Goal: Task Accomplishment & Management: Use online tool/utility

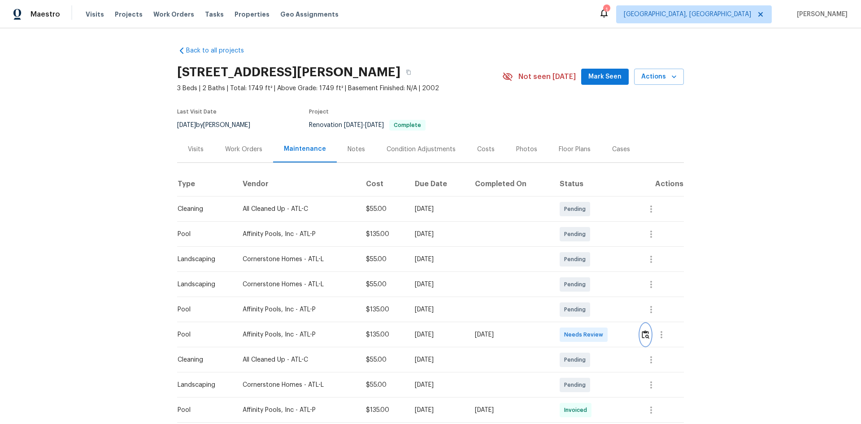
click at [612, 283] on img "button" at bounding box center [646, 334] width 8 height 9
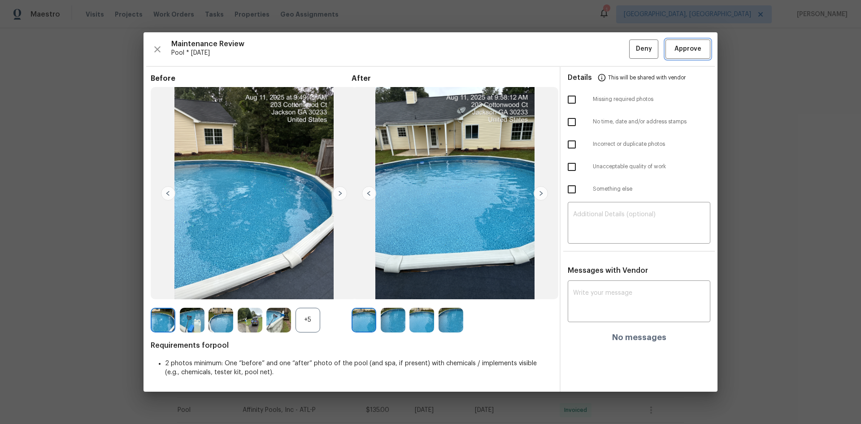
click at [612, 48] on span "Approve" at bounding box center [687, 48] width 27 height 11
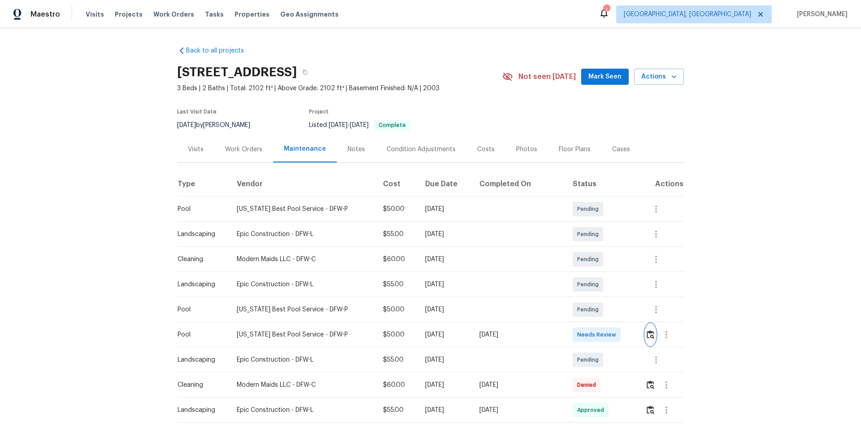
click at [612, 283] on button "button" at bounding box center [650, 335] width 10 height 22
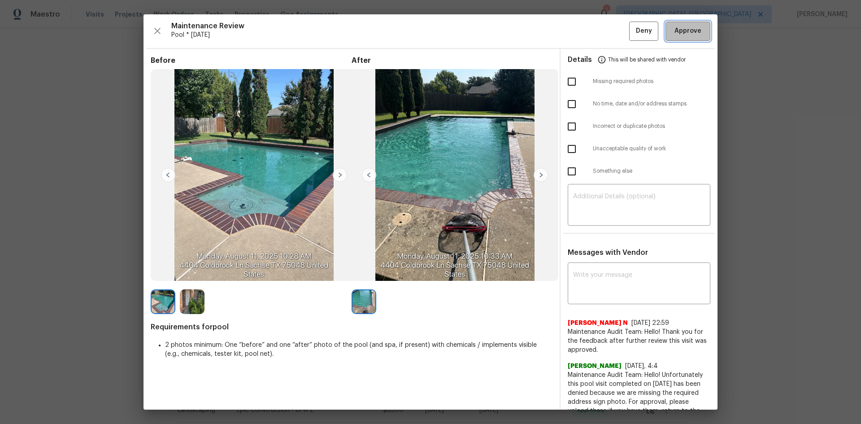
drag, startPoint x: 684, startPoint y: 31, endPoint x: 691, endPoint y: 51, distance: 20.8
click at [612, 31] on span "Approve" at bounding box center [687, 31] width 27 height 11
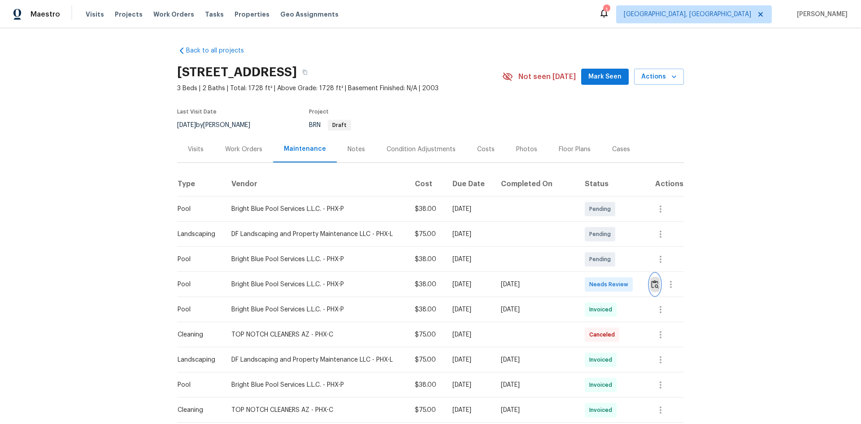
click at [653, 281] on img "button" at bounding box center [655, 284] width 8 height 9
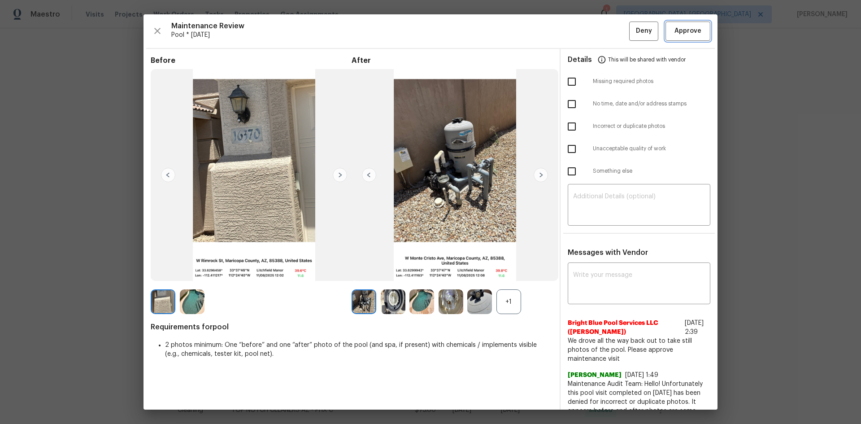
click at [673, 25] on button "Approve" at bounding box center [687, 31] width 45 height 19
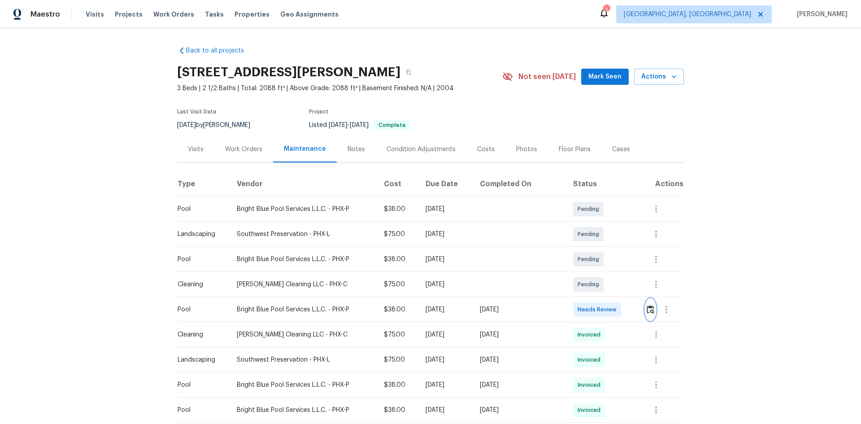
click at [612, 283] on img "button" at bounding box center [651, 309] width 8 height 9
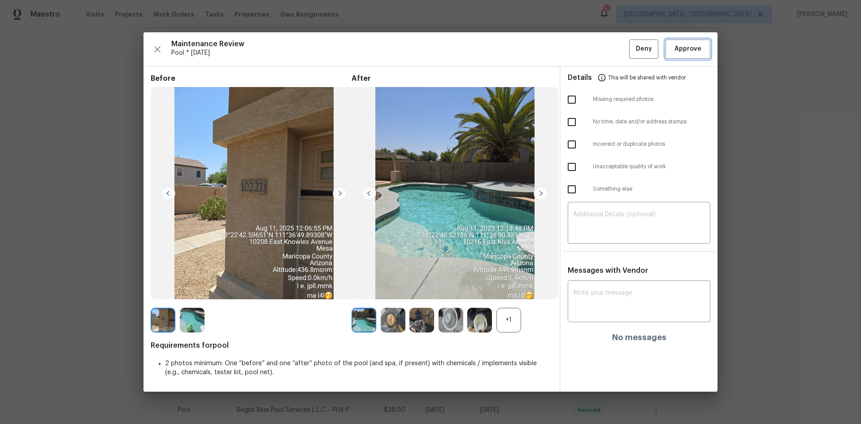
click at [612, 40] on button "Approve" at bounding box center [687, 48] width 45 height 19
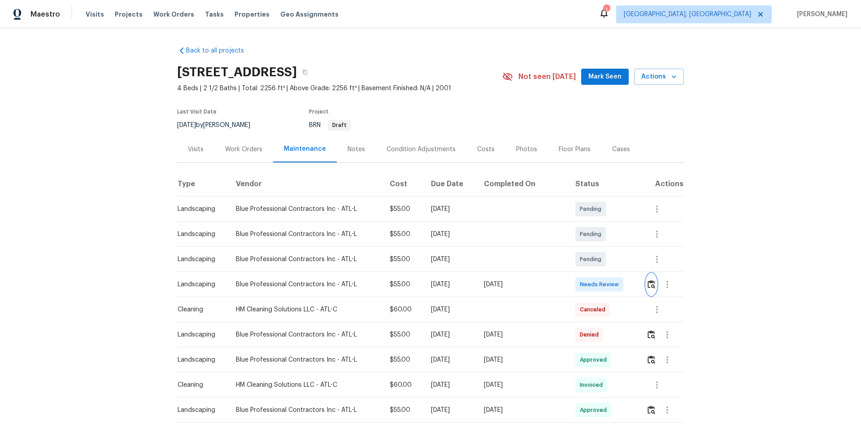
click at [648, 283] on img "button" at bounding box center [652, 284] width 8 height 9
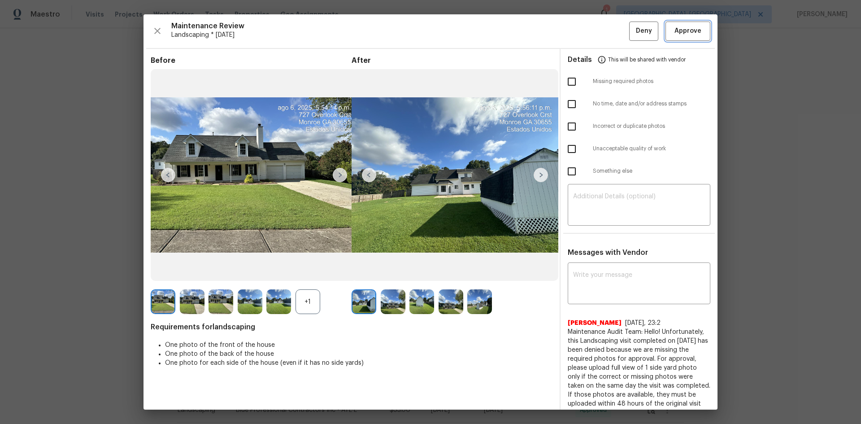
click at [675, 28] on span "Approve" at bounding box center [687, 31] width 27 height 11
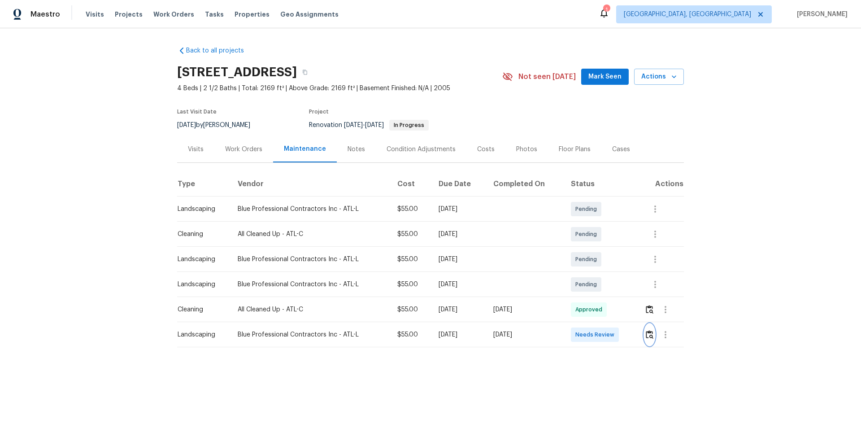
click at [612, 283] on button "button" at bounding box center [649, 335] width 10 height 22
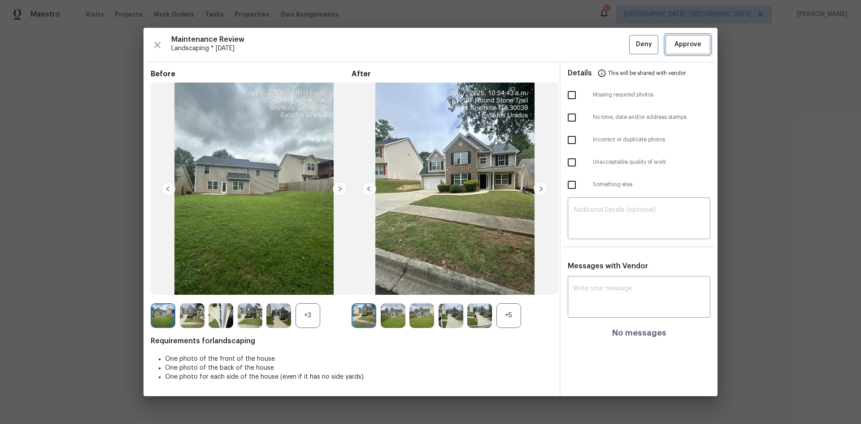
drag, startPoint x: 691, startPoint y: 45, endPoint x: 680, endPoint y: 86, distance: 42.3
click at [612, 44] on span "Approve" at bounding box center [687, 44] width 27 height 11
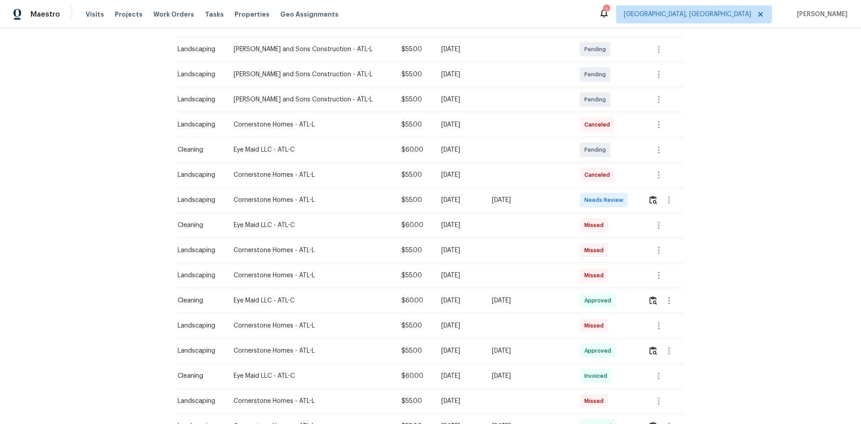
scroll to position [30, 0]
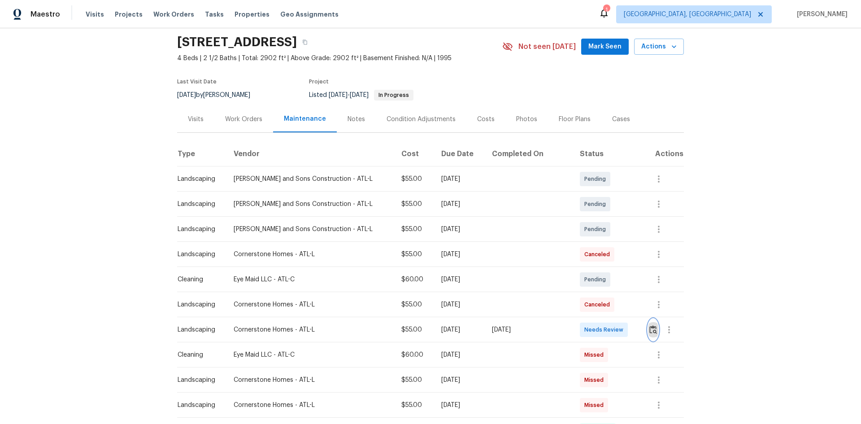
click at [612, 283] on img "button" at bounding box center [653, 329] width 8 height 9
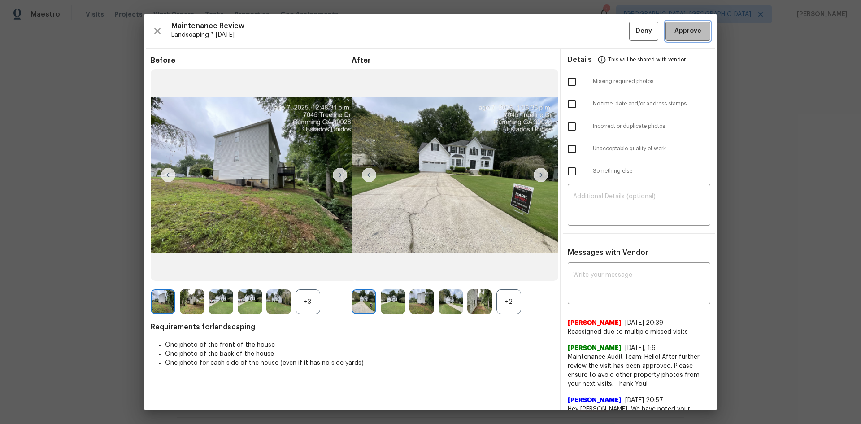
click at [612, 35] on span "Approve" at bounding box center [687, 31] width 27 height 11
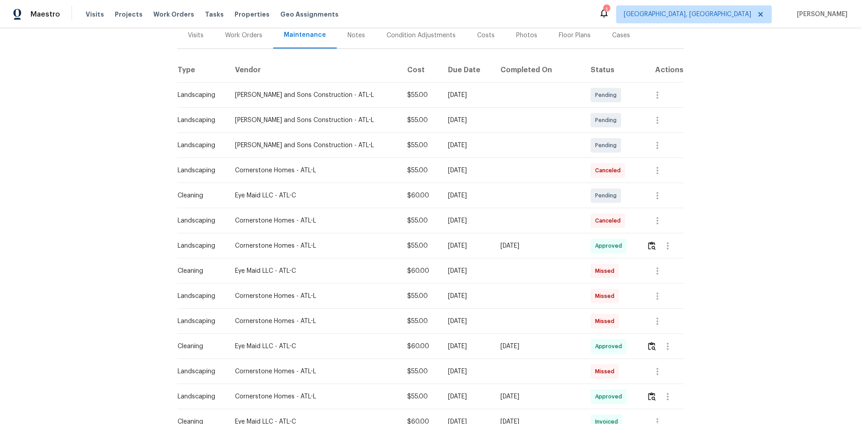
scroll to position [0, 0]
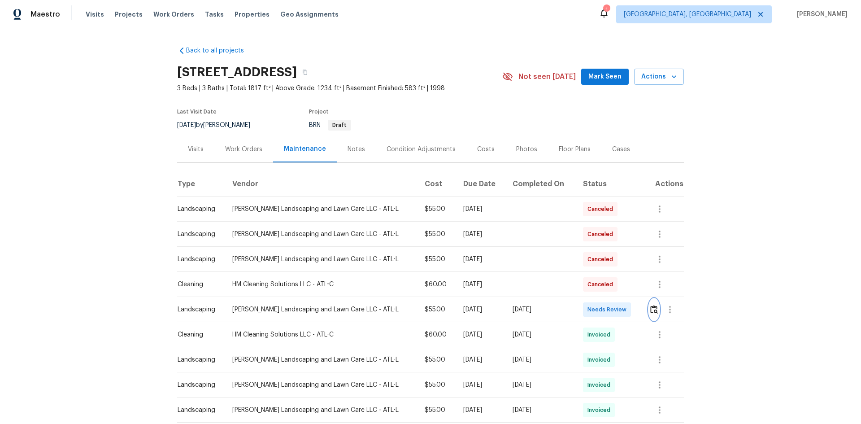
click at [612, 283] on img "button" at bounding box center [654, 309] width 8 height 9
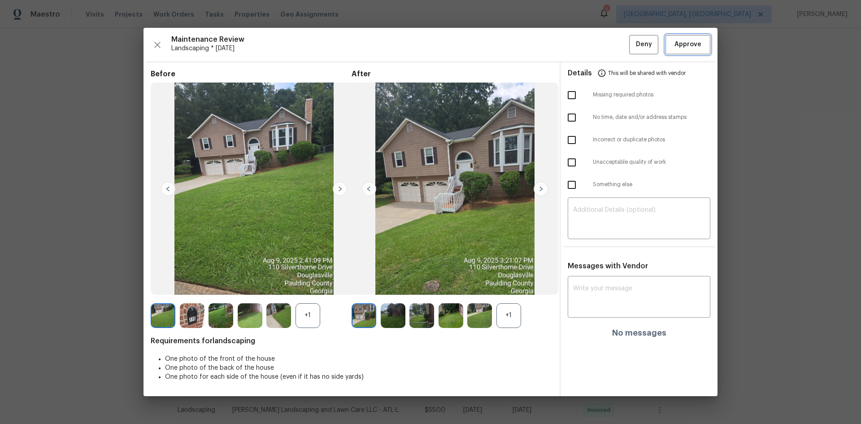
click at [612, 37] on button "Approve" at bounding box center [687, 44] width 45 height 19
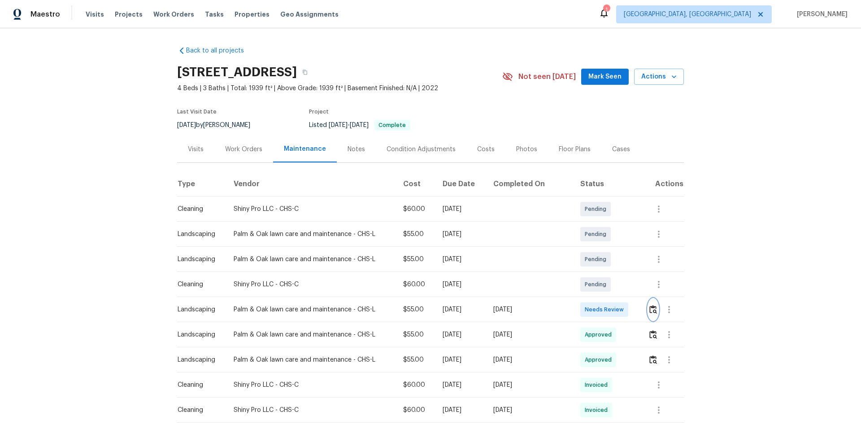
click at [612, 283] on img "button" at bounding box center [653, 309] width 8 height 9
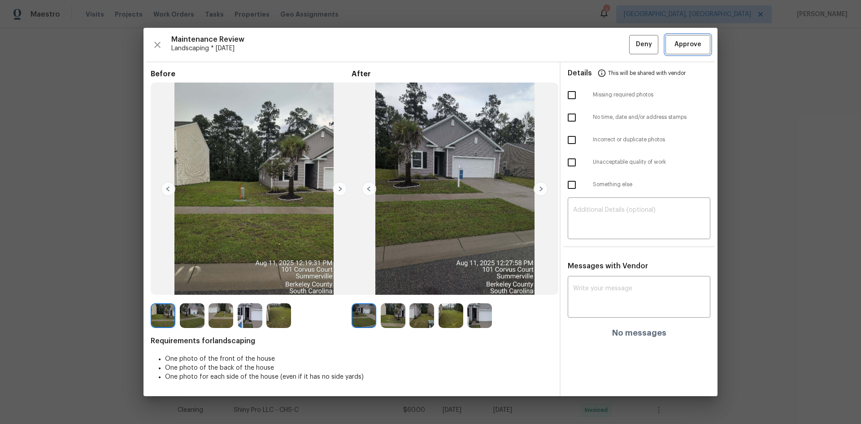
click at [612, 43] on span "Approve" at bounding box center [688, 44] width 30 height 11
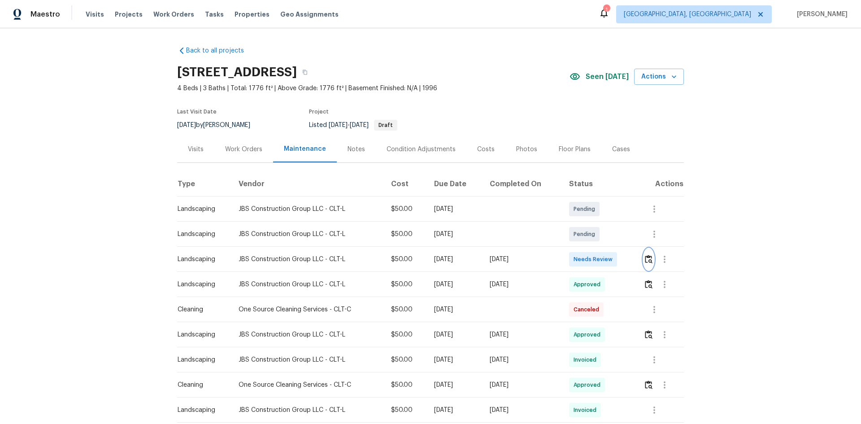
click at [646, 257] on img "button" at bounding box center [649, 259] width 8 height 9
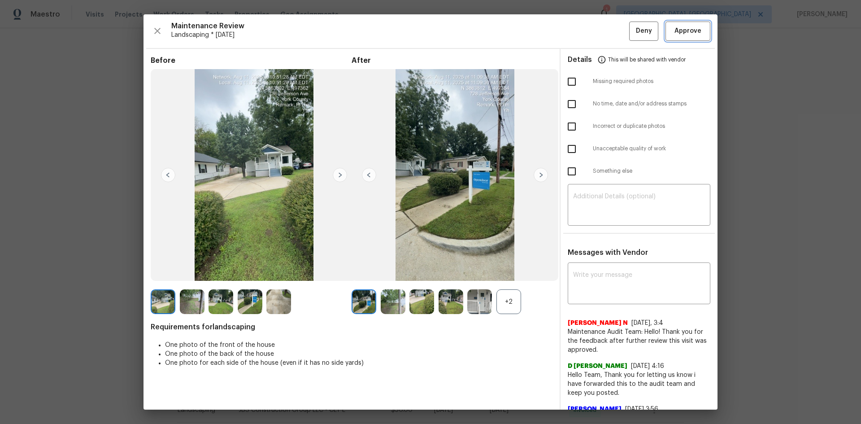
click at [679, 28] on span "Approve" at bounding box center [687, 31] width 27 height 11
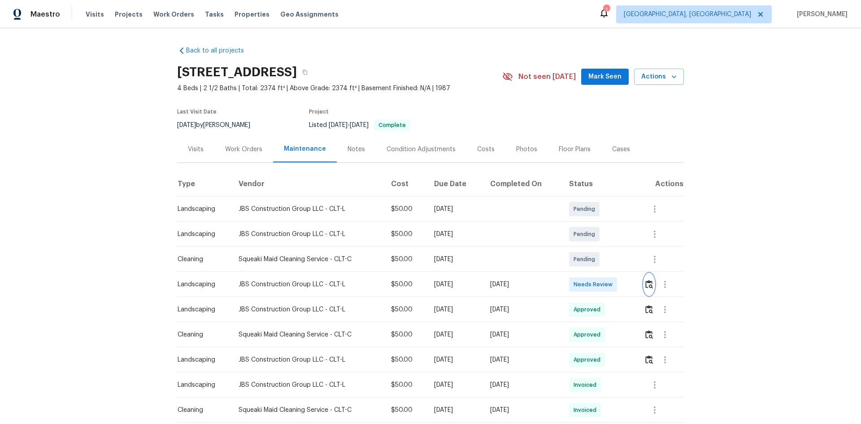
click at [649, 284] on img "button" at bounding box center [649, 284] width 8 height 9
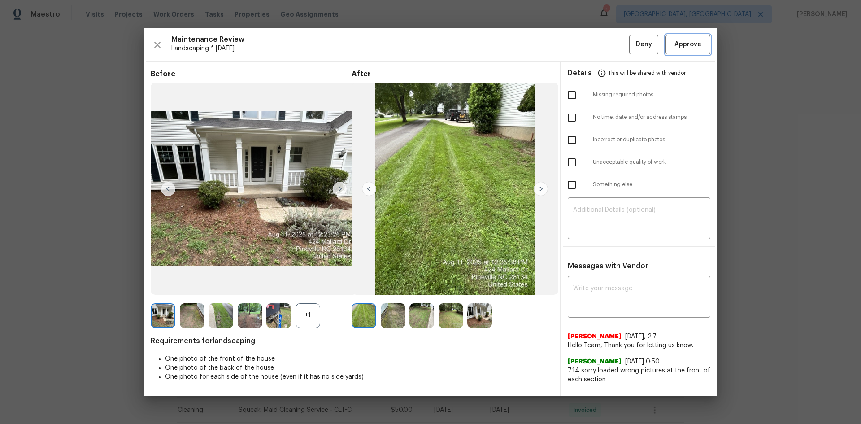
click at [695, 43] on span "Approve" at bounding box center [687, 44] width 27 height 11
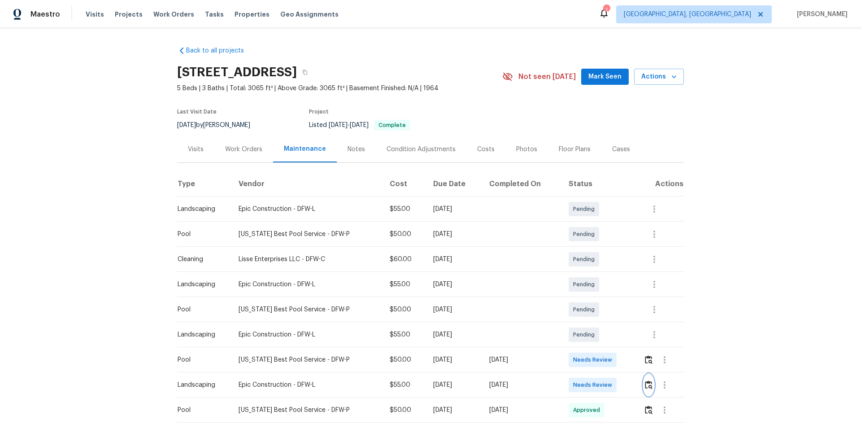
click at [612, 283] on img "button" at bounding box center [649, 384] width 8 height 9
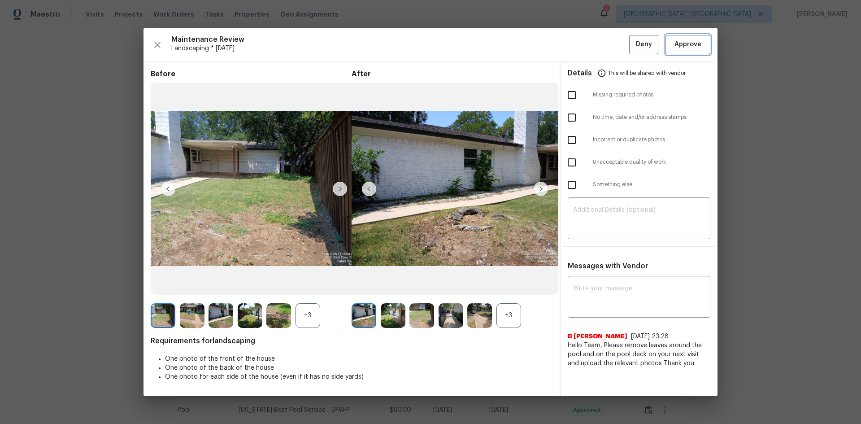
click at [612, 41] on span "Approve" at bounding box center [687, 44] width 27 height 11
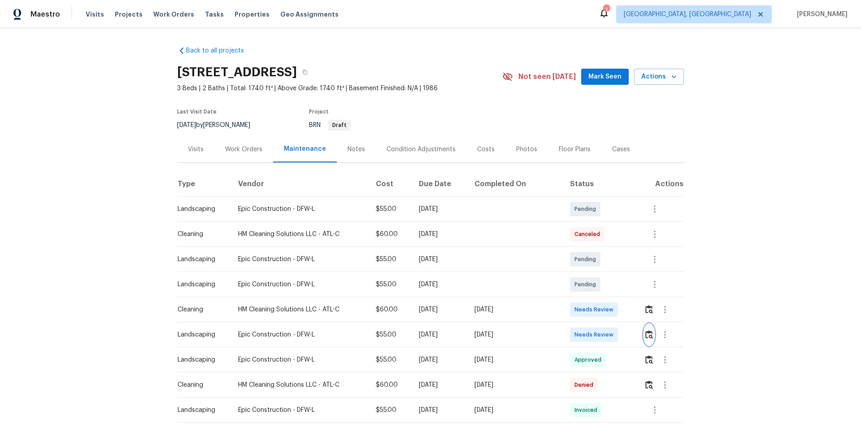
click at [645, 333] on img "button" at bounding box center [649, 334] width 8 height 9
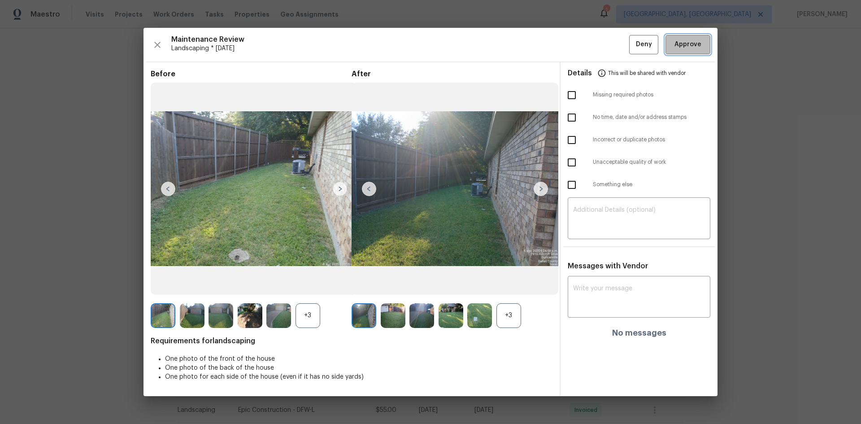
click at [693, 42] on span "Approve" at bounding box center [687, 44] width 27 height 11
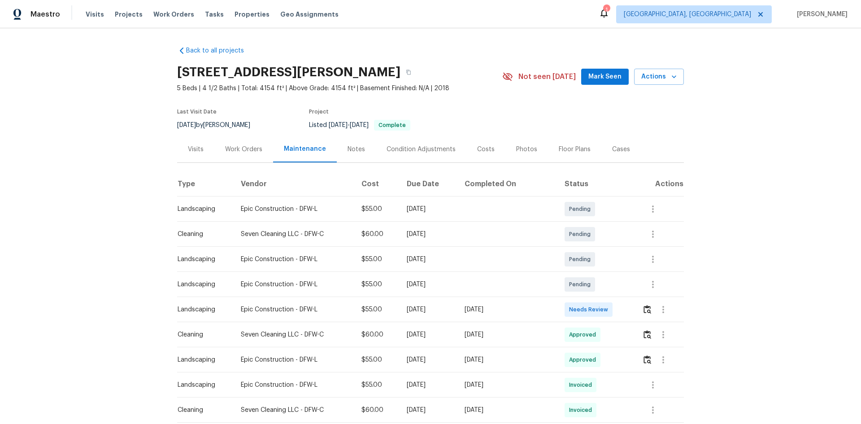
click at [639, 311] on td at bounding box center [659, 309] width 49 height 25
click at [645, 310] on img "button" at bounding box center [647, 309] width 8 height 9
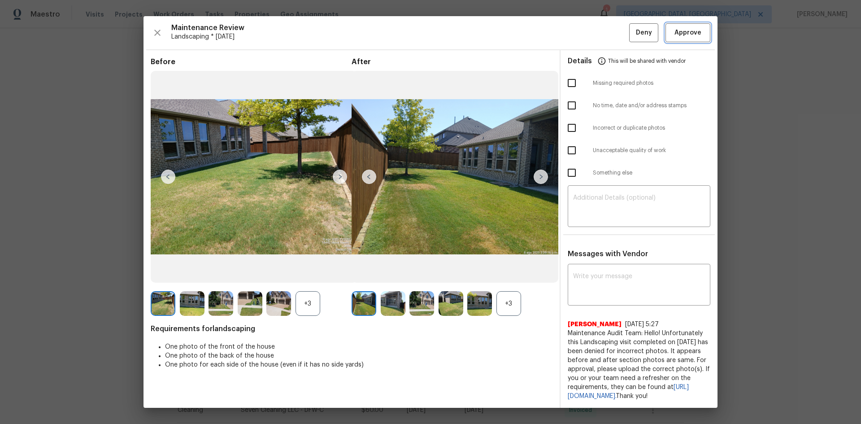
click at [678, 31] on span "Approve" at bounding box center [687, 32] width 27 height 11
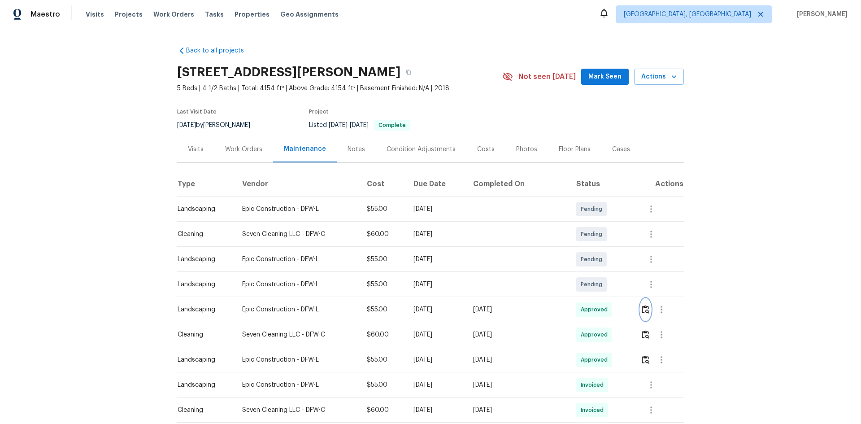
click at [640, 306] on button "button" at bounding box center [645, 310] width 10 height 22
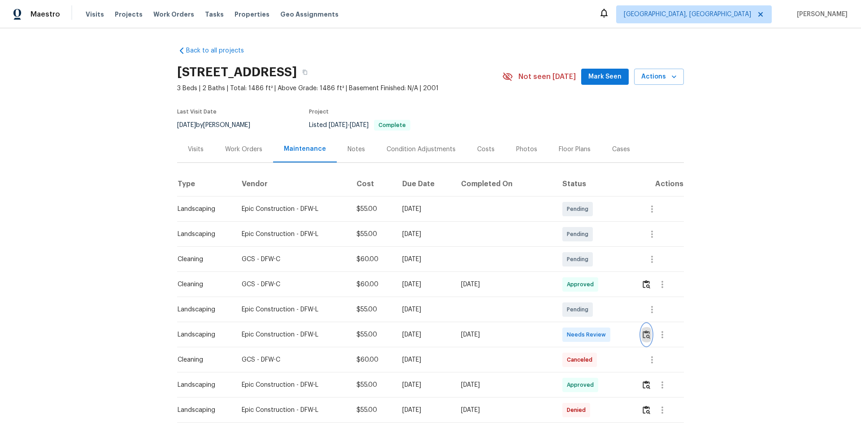
click at [643, 335] on img "button" at bounding box center [647, 334] width 8 height 9
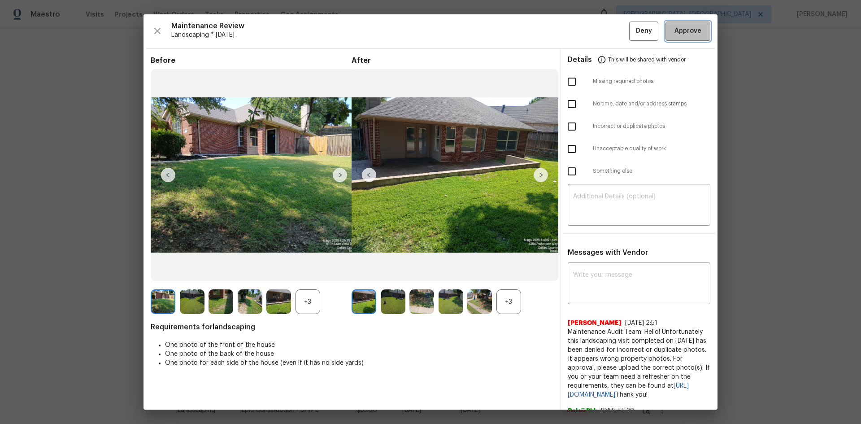
click at [679, 31] on span "Approve" at bounding box center [687, 31] width 27 height 11
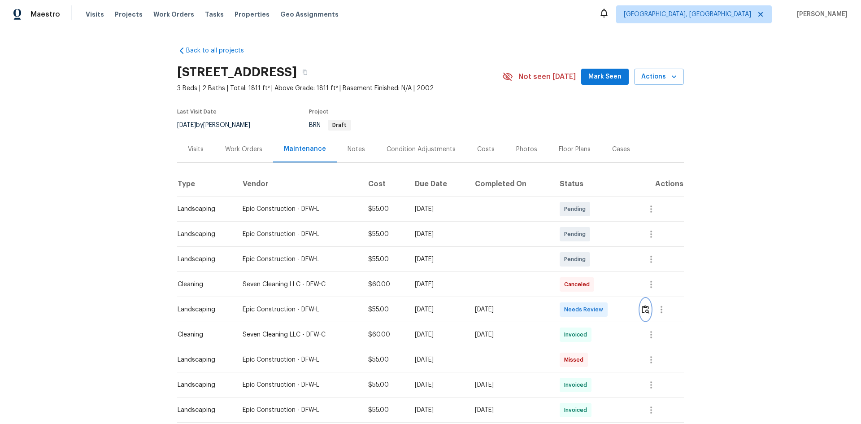
click at [642, 307] on img "button" at bounding box center [646, 309] width 8 height 9
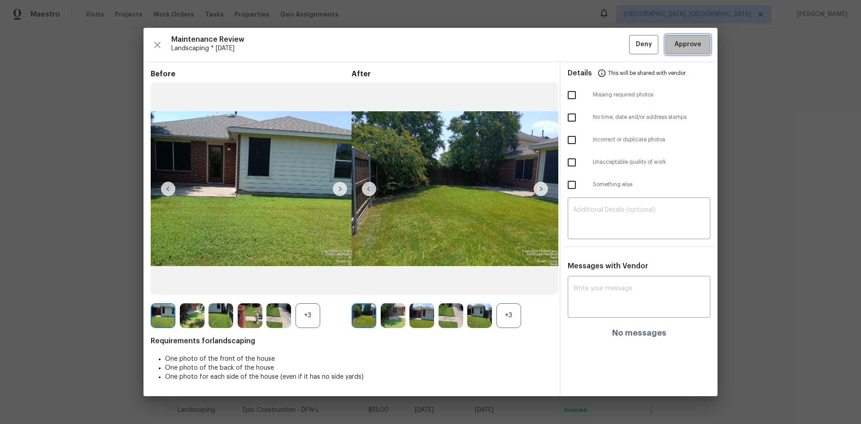
click at [683, 46] on span "Approve" at bounding box center [687, 44] width 27 height 11
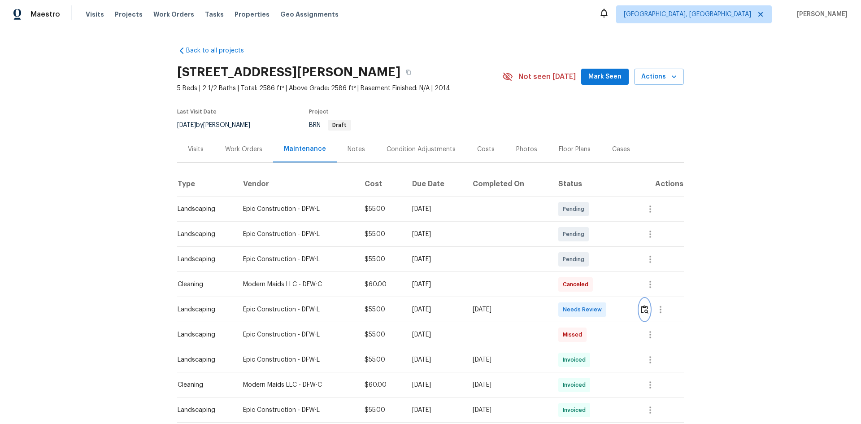
click at [644, 308] on img "button" at bounding box center [645, 309] width 8 height 9
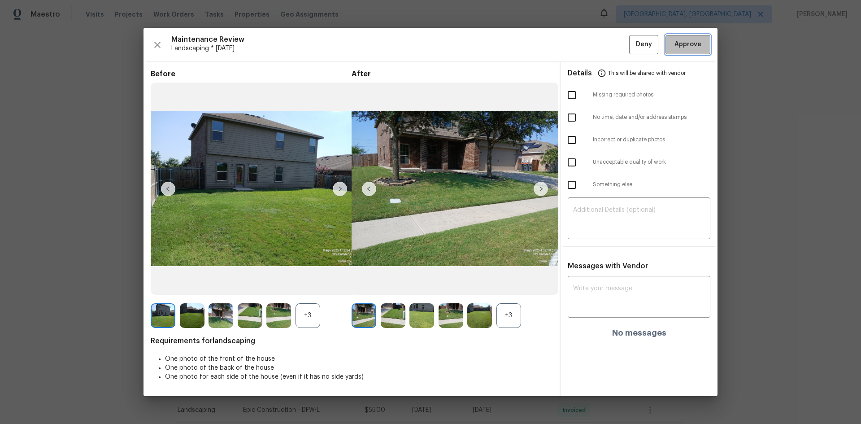
click at [686, 46] on span "Approve" at bounding box center [687, 44] width 27 height 11
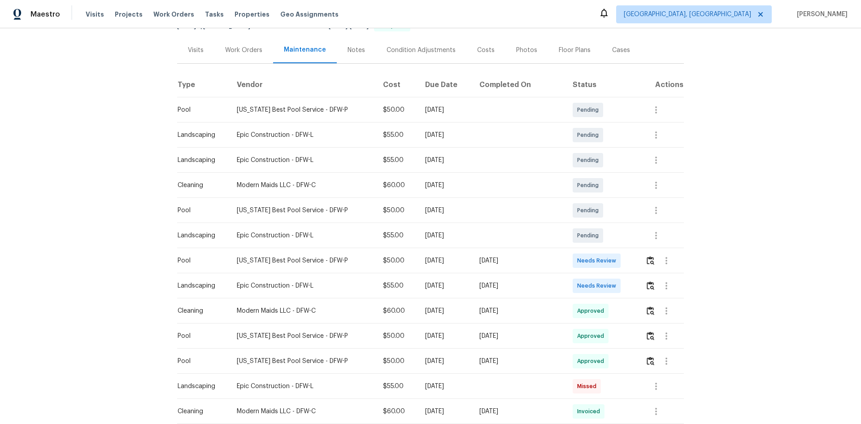
scroll to position [30, 0]
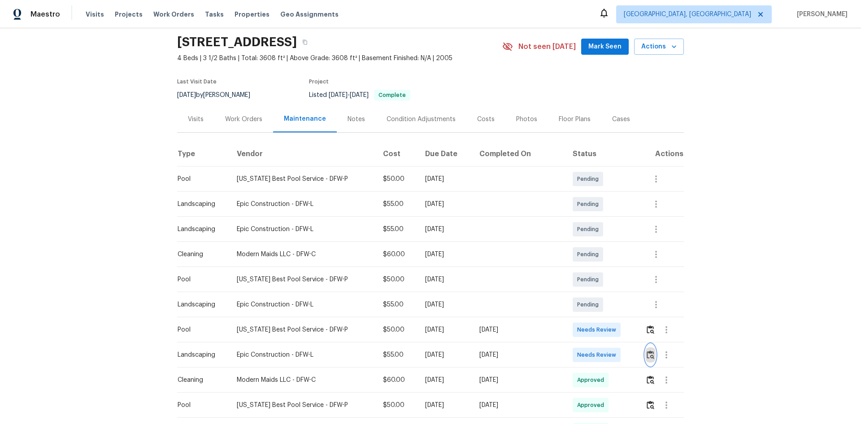
click at [648, 356] on img "button" at bounding box center [651, 354] width 8 height 9
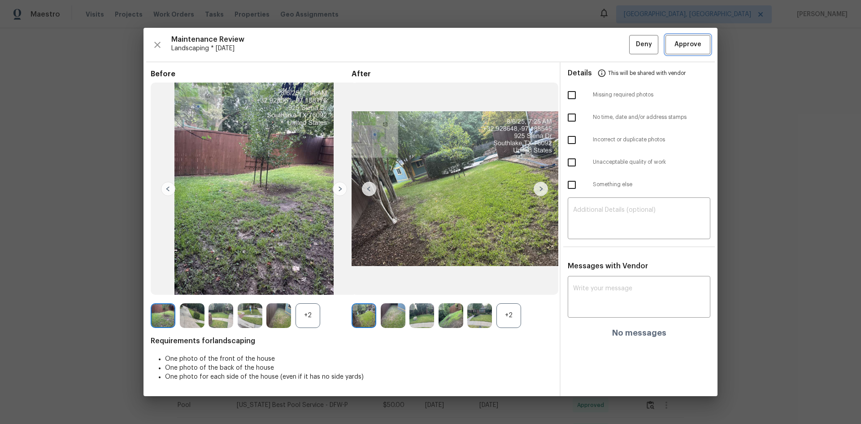
click at [687, 49] on span "Approve" at bounding box center [687, 44] width 27 height 11
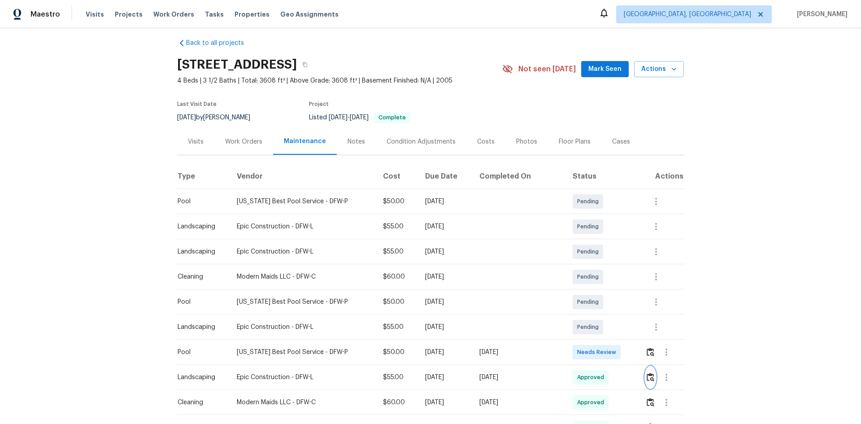
scroll to position [0, 0]
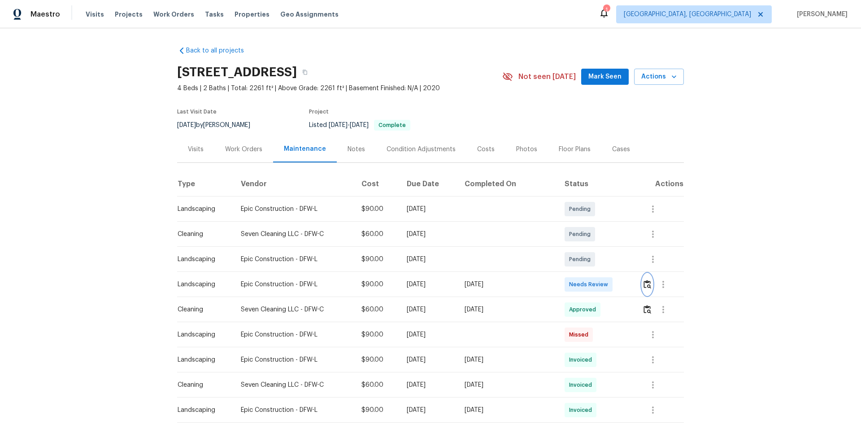
click at [644, 285] on img "button" at bounding box center [647, 284] width 8 height 9
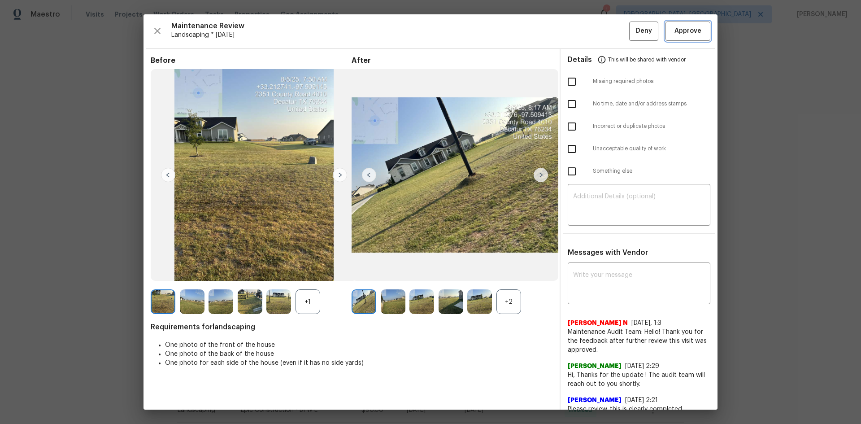
click at [686, 32] on span "Approve" at bounding box center [687, 31] width 27 height 11
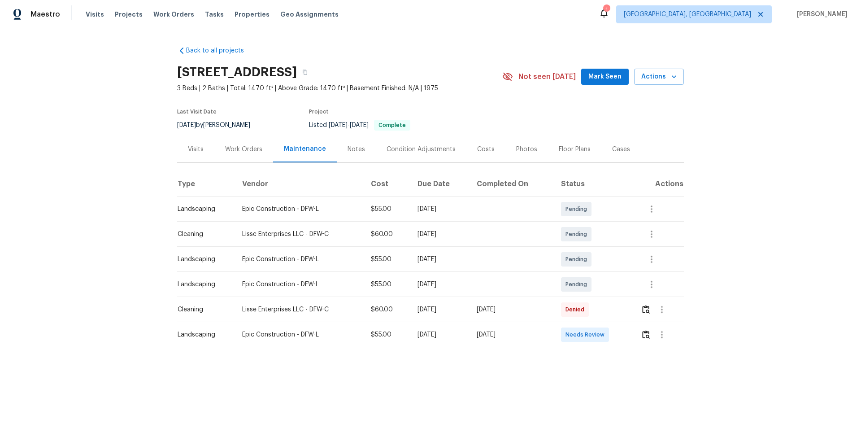
click at [612, 283] on td at bounding box center [659, 334] width 50 height 25
click at [612, 283] on img "button" at bounding box center [646, 334] width 8 height 9
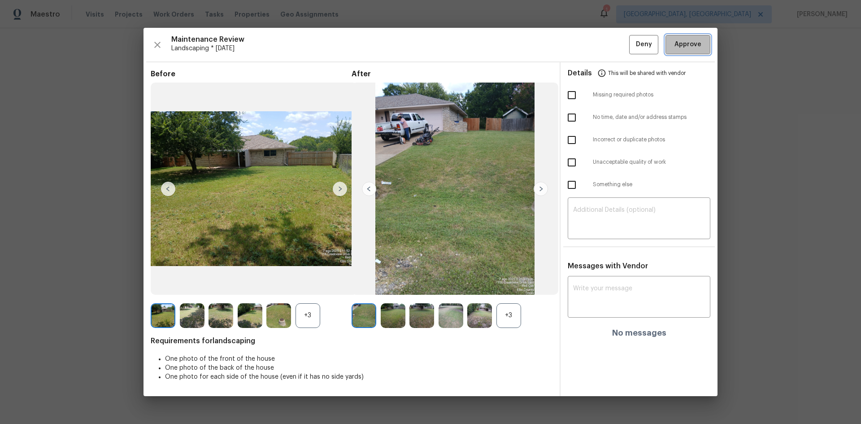
click at [612, 45] on span "Approve" at bounding box center [687, 44] width 27 height 11
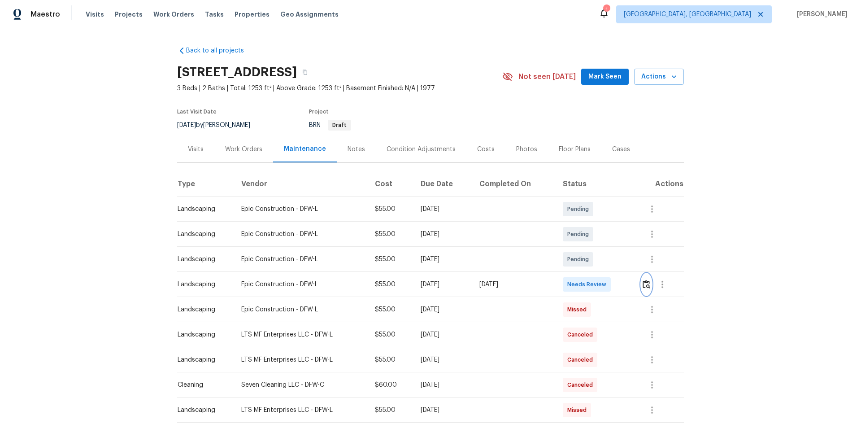
click at [645, 286] on img "button" at bounding box center [647, 284] width 8 height 9
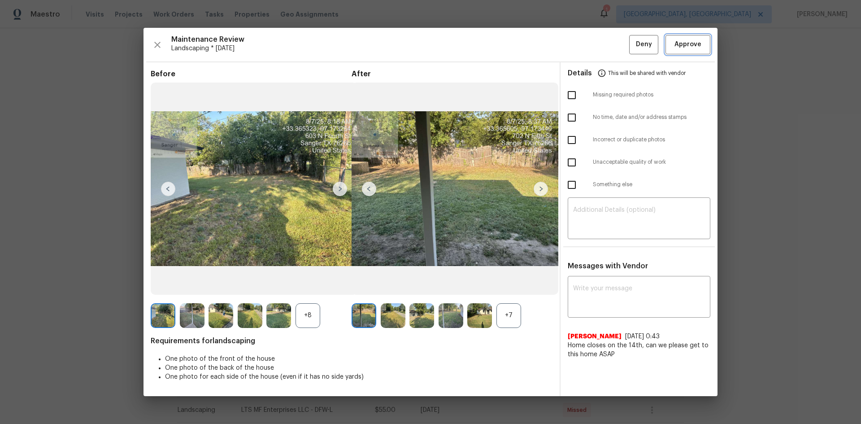
click at [683, 43] on span "Approve" at bounding box center [687, 44] width 27 height 11
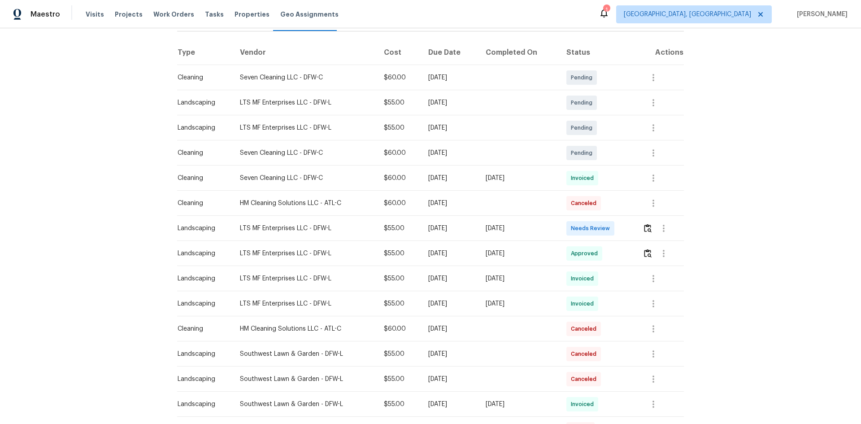
scroll to position [30, 0]
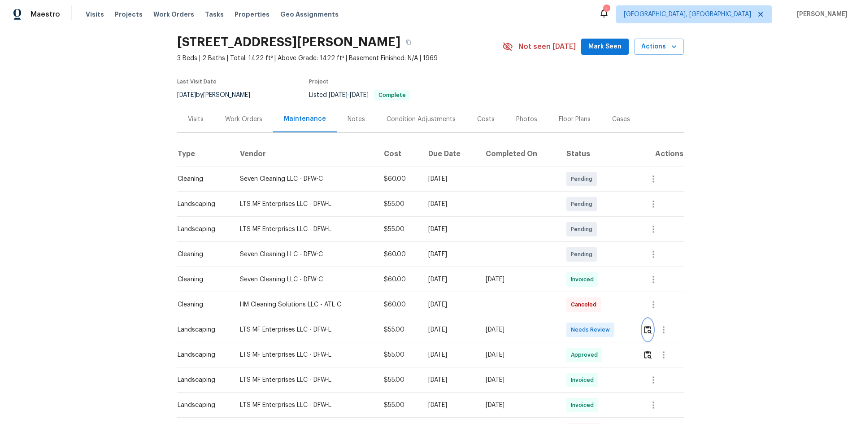
click at [647, 327] on img "button" at bounding box center [648, 329] width 8 height 9
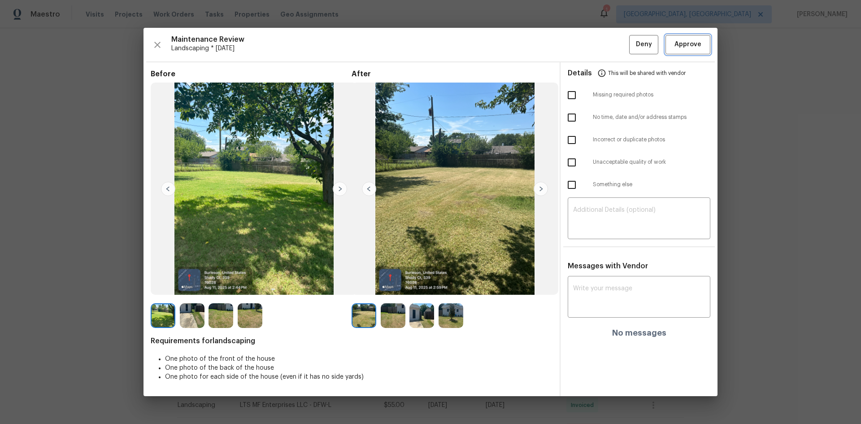
click at [690, 47] on span "Approve" at bounding box center [687, 44] width 27 height 11
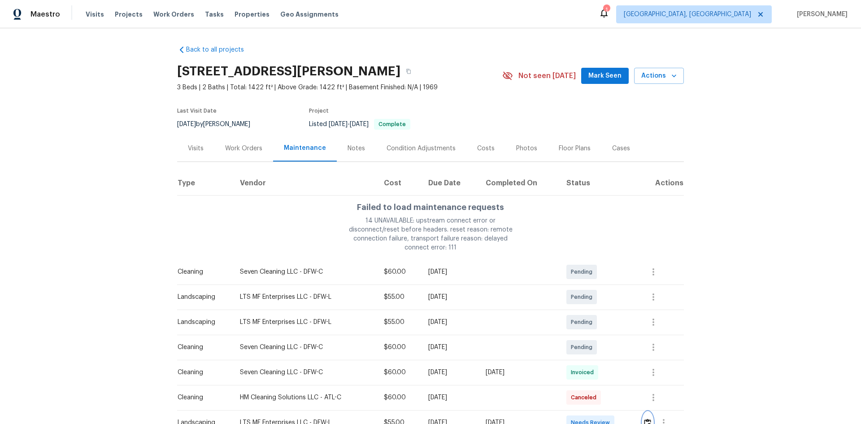
scroll to position [0, 0]
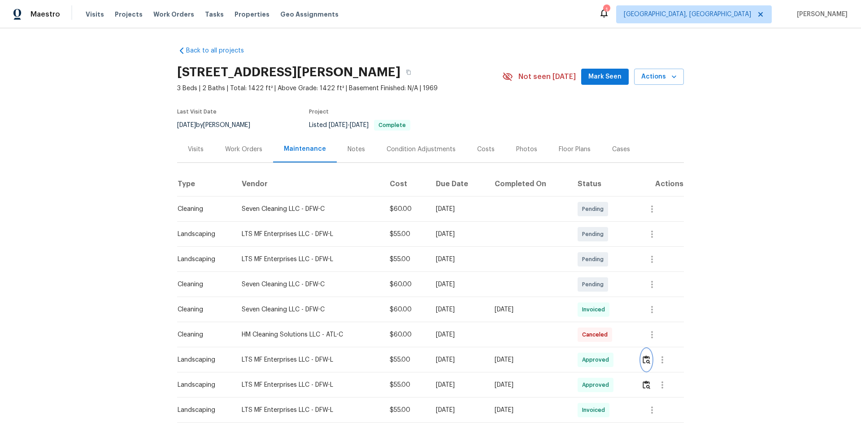
click at [648, 364] on button "button" at bounding box center [646, 360] width 10 height 22
click at [646, 365] on button "button" at bounding box center [646, 360] width 10 height 22
click at [644, 361] on img "button" at bounding box center [647, 359] width 8 height 9
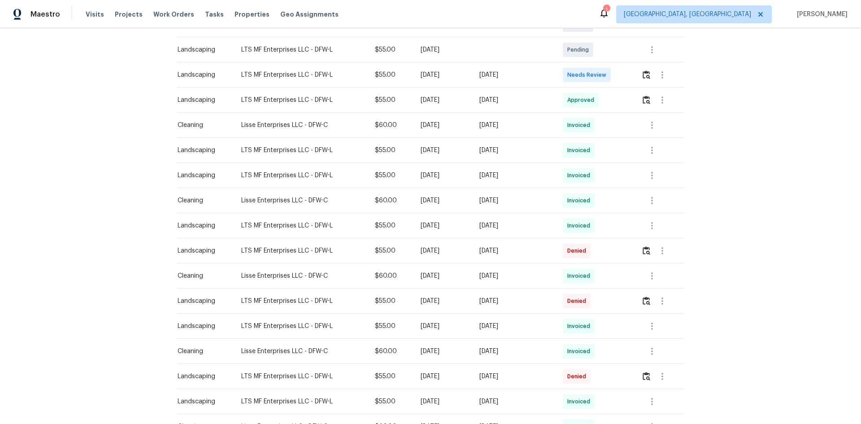
scroll to position [30, 0]
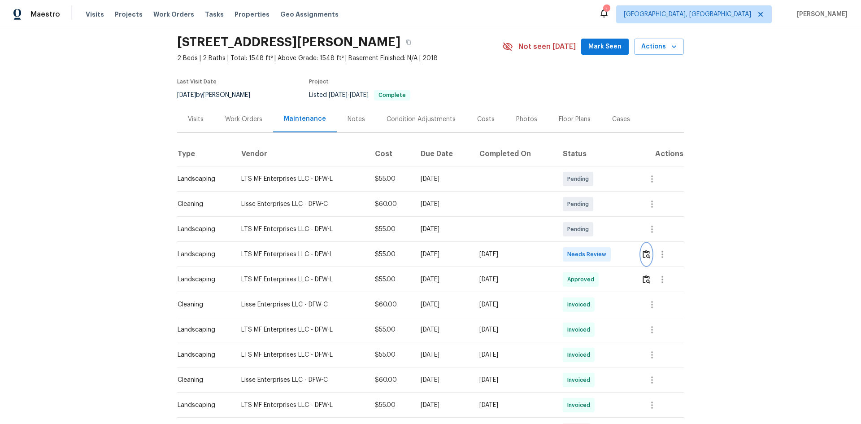
click at [645, 257] on img "button" at bounding box center [647, 254] width 8 height 9
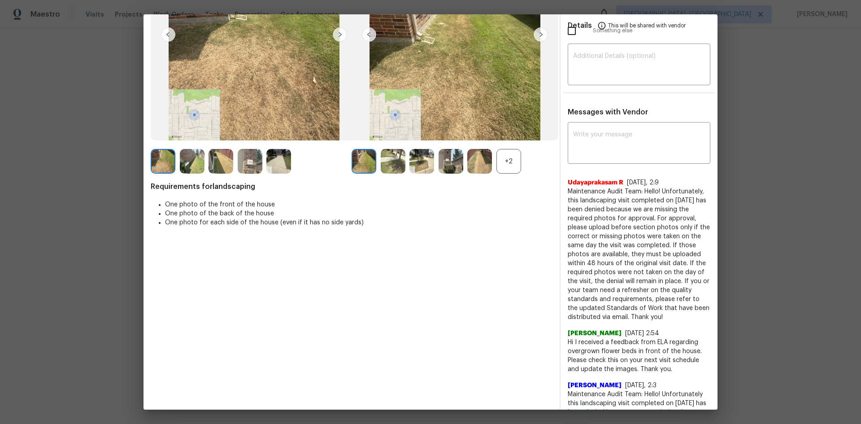
scroll to position [0, 0]
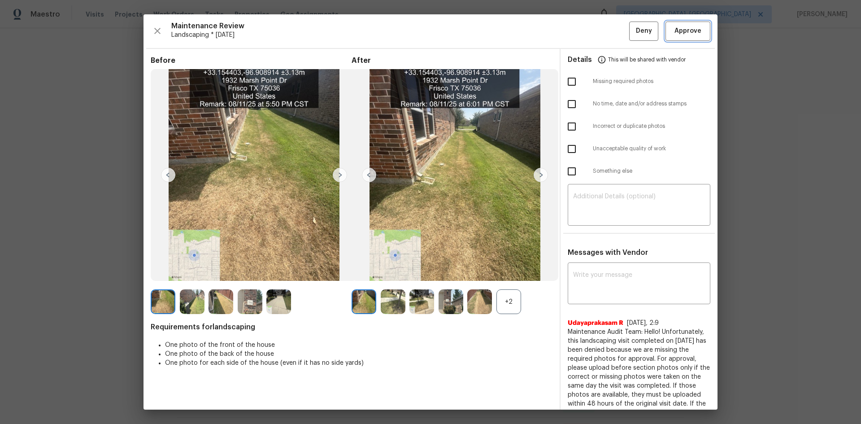
click at [674, 36] on span "Approve" at bounding box center [687, 31] width 27 height 11
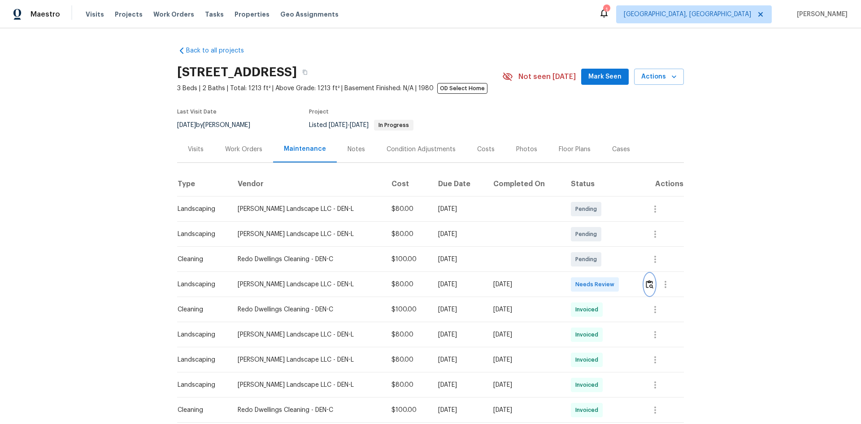
click at [647, 286] on img "button" at bounding box center [650, 284] width 8 height 9
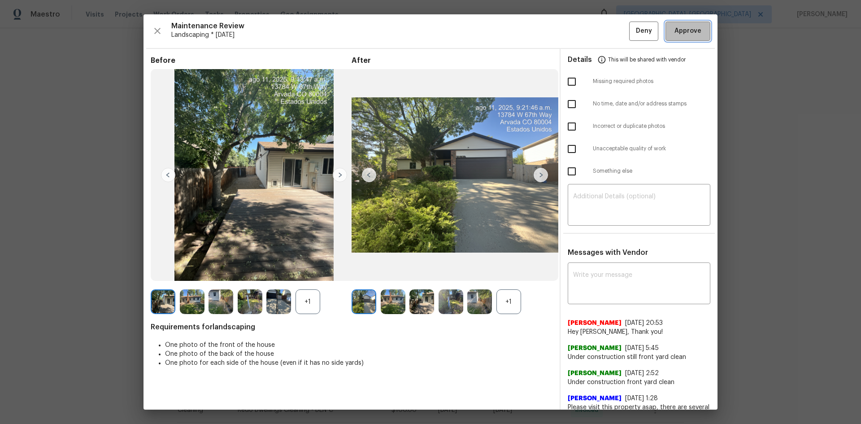
click at [683, 29] on span "Approve" at bounding box center [687, 31] width 27 height 11
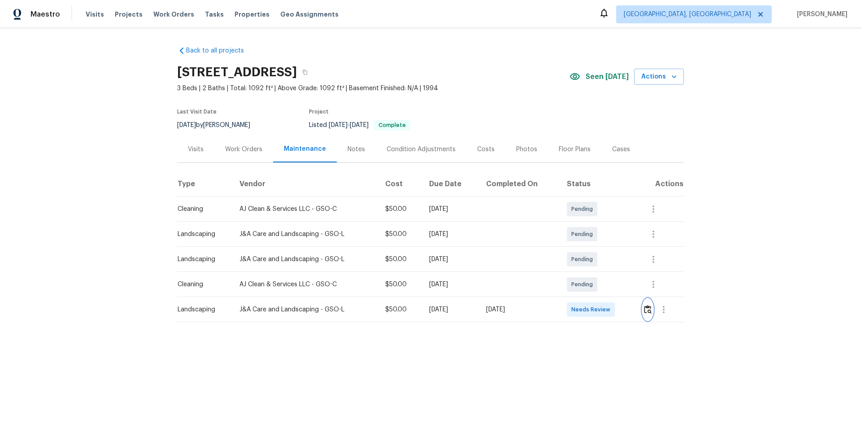
click at [645, 312] on img "button" at bounding box center [648, 309] width 8 height 9
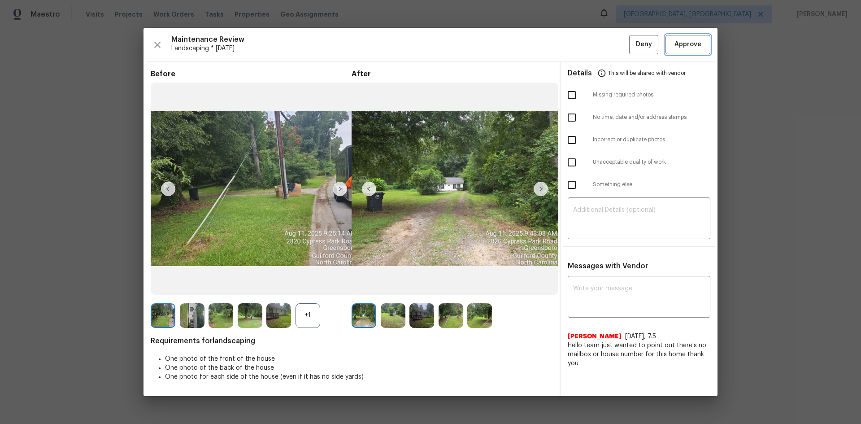
click at [687, 43] on span "Approve" at bounding box center [687, 44] width 27 height 11
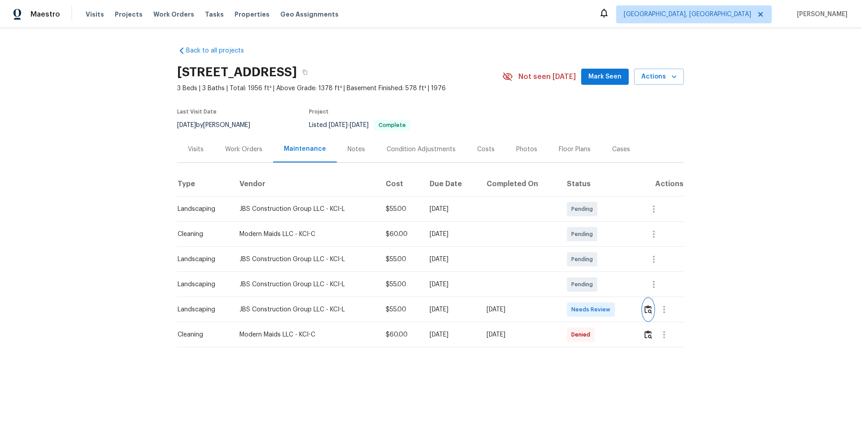
click at [612, 283] on img "button" at bounding box center [648, 309] width 8 height 9
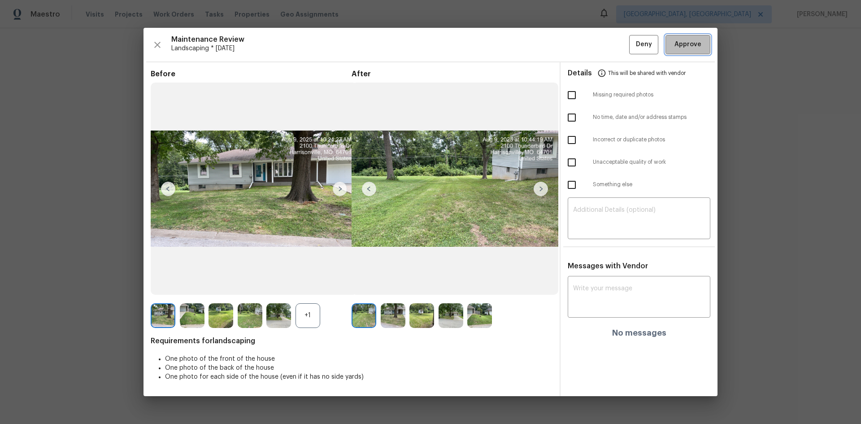
click at [612, 46] on span "Approve" at bounding box center [687, 44] width 27 height 11
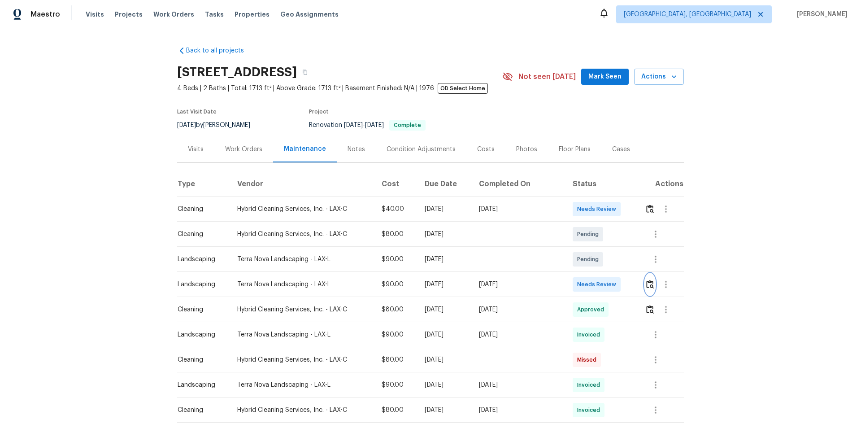
click at [612, 282] on img "button" at bounding box center [650, 284] width 8 height 9
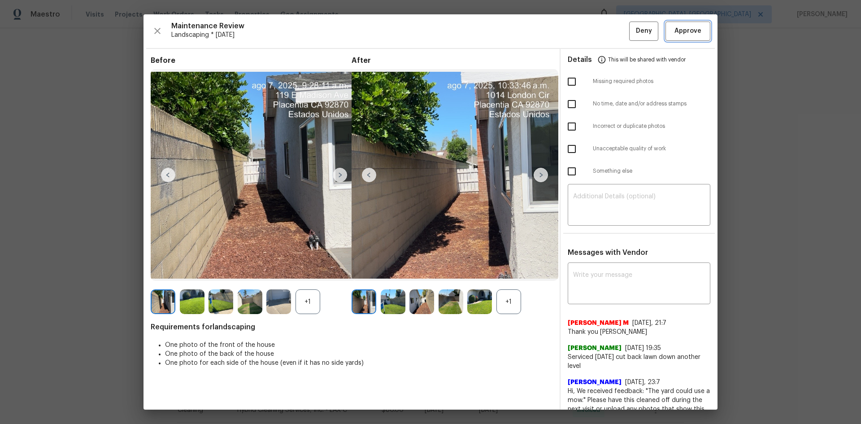
click at [612, 31] on span "Approve" at bounding box center [687, 31] width 27 height 11
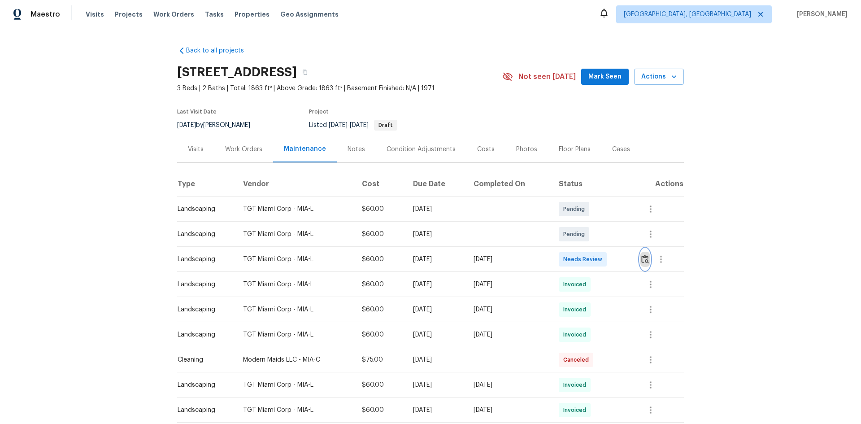
click at [641, 252] on button "button" at bounding box center [645, 259] width 10 height 22
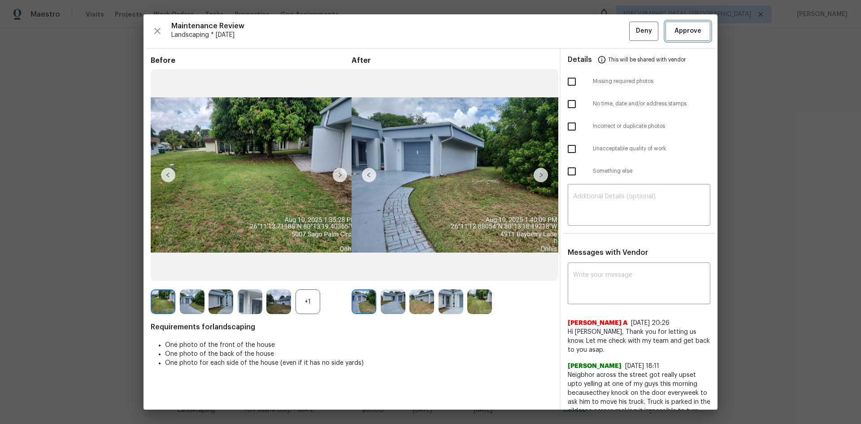
drag, startPoint x: 687, startPoint y: 31, endPoint x: 681, endPoint y: 30, distance: 6.3
click at [687, 31] on span "Approve" at bounding box center [687, 31] width 27 height 11
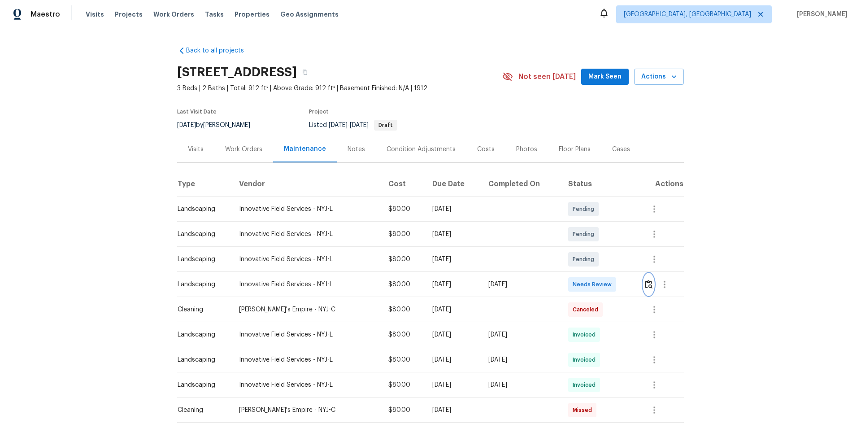
click at [612, 283] on img "button" at bounding box center [649, 284] width 8 height 9
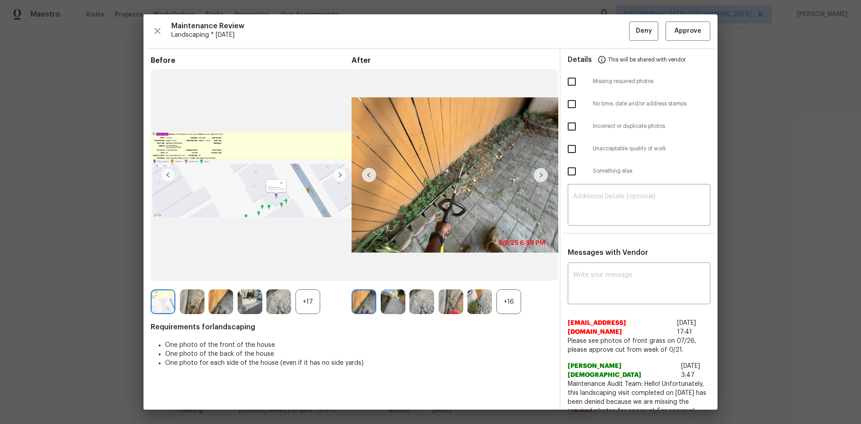
click at [504, 283] on div "+16" at bounding box center [508, 301] width 25 height 25
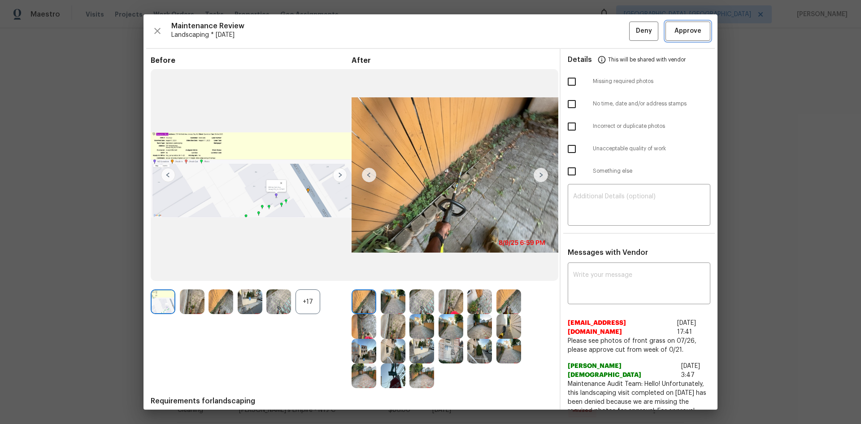
click at [612, 31] on span "Approve" at bounding box center [687, 31] width 27 height 11
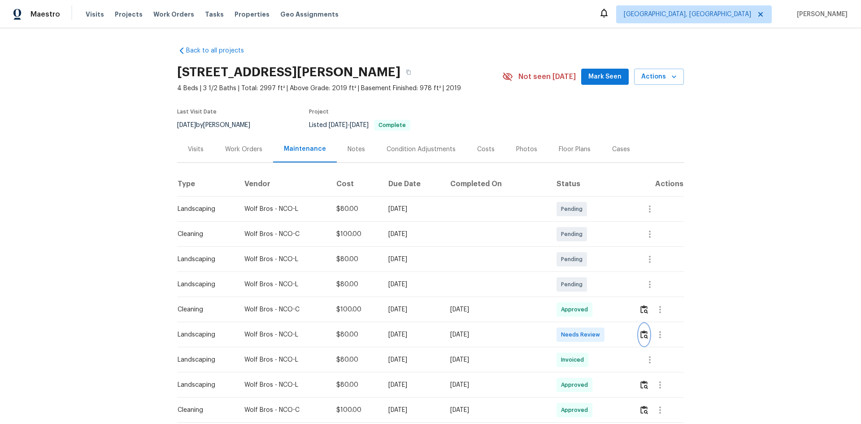
click at [641, 330] on button "button" at bounding box center [644, 335] width 10 height 22
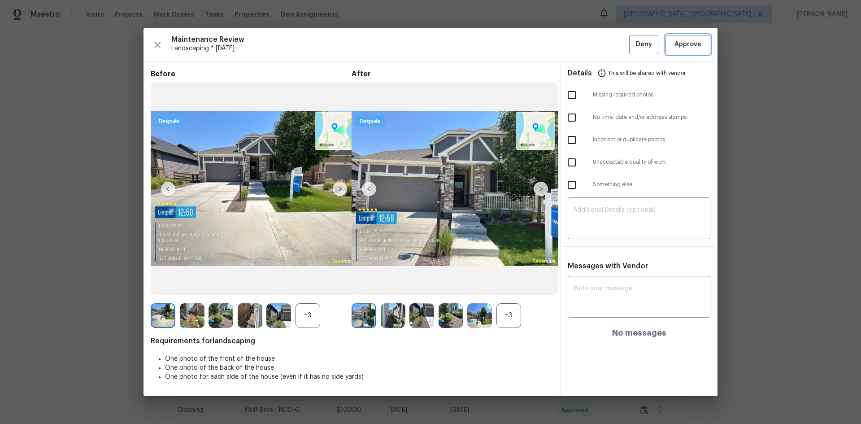
click at [684, 43] on span "Approve" at bounding box center [687, 44] width 27 height 11
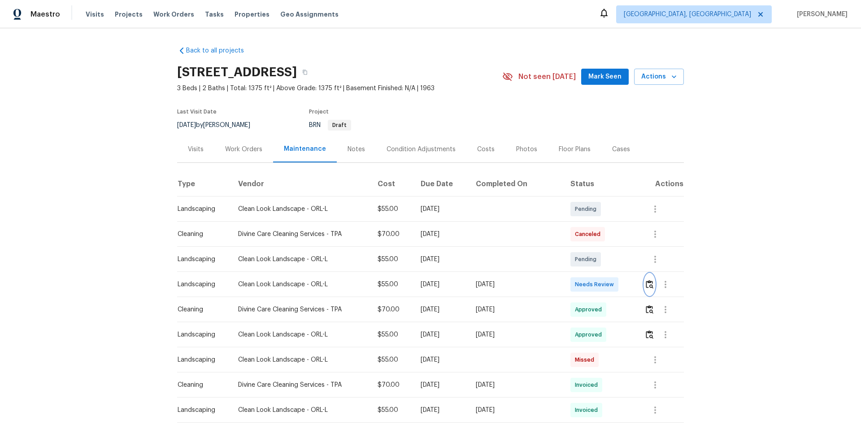
click at [646, 287] on img "button" at bounding box center [650, 284] width 8 height 9
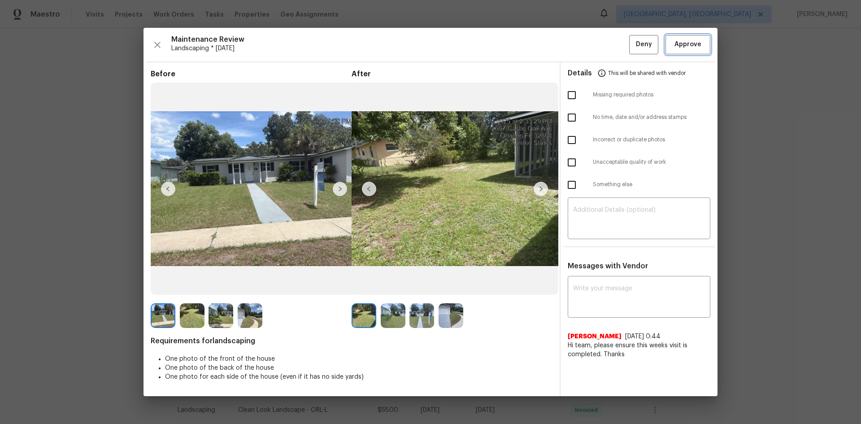
click at [688, 49] on span "Approve" at bounding box center [687, 44] width 27 height 11
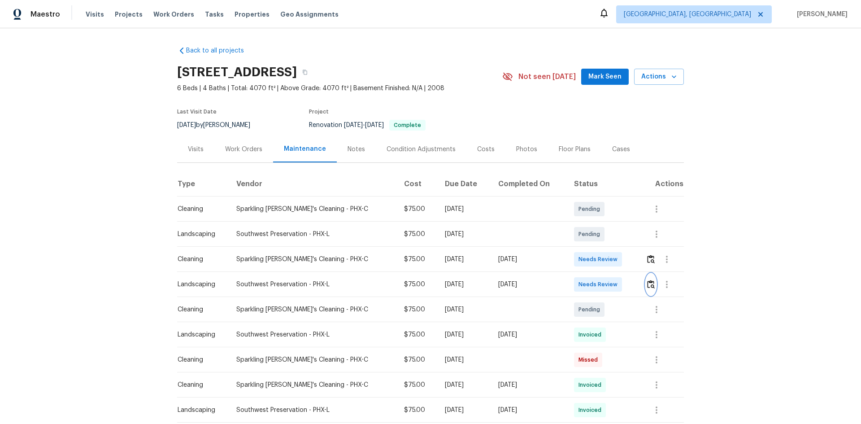
click at [649, 283] on img "button" at bounding box center [651, 284] width 8 height 9
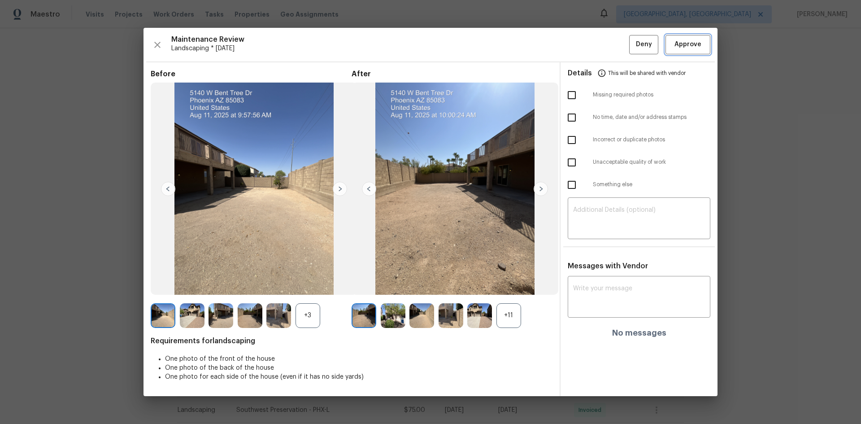
click at [684, 42] on span "Approve" at bounding box center [687, 44] width 27 height 11
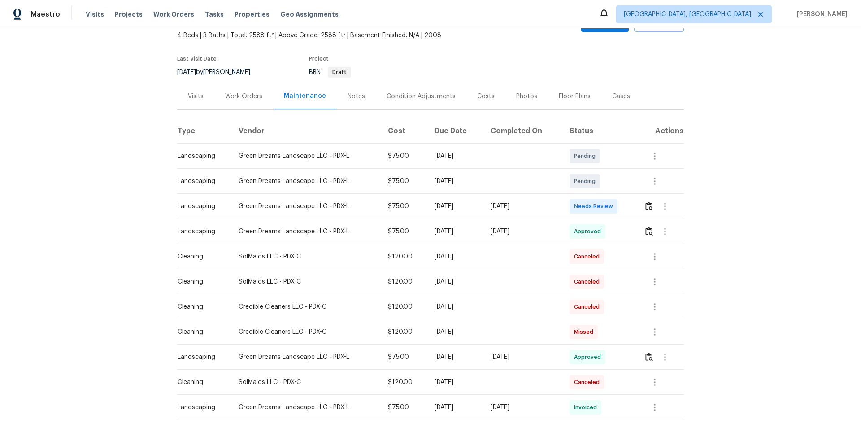
scroll to position [30, 0]
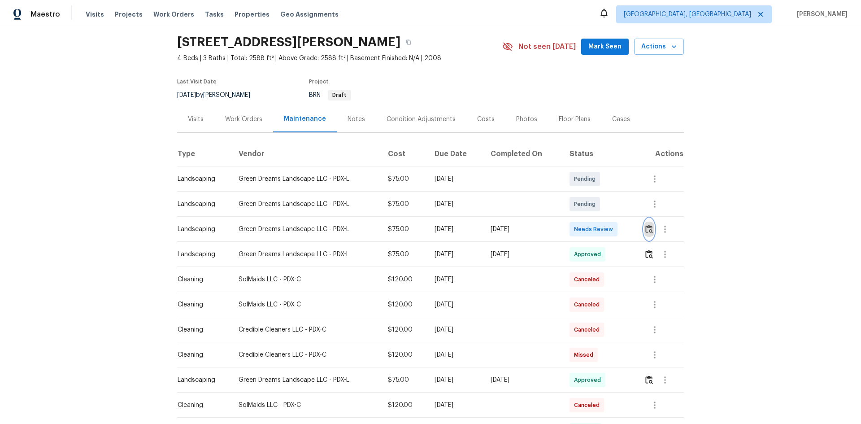
click at [612, 229] on img "button" at bounding box center [649, 229] width 8 height 9
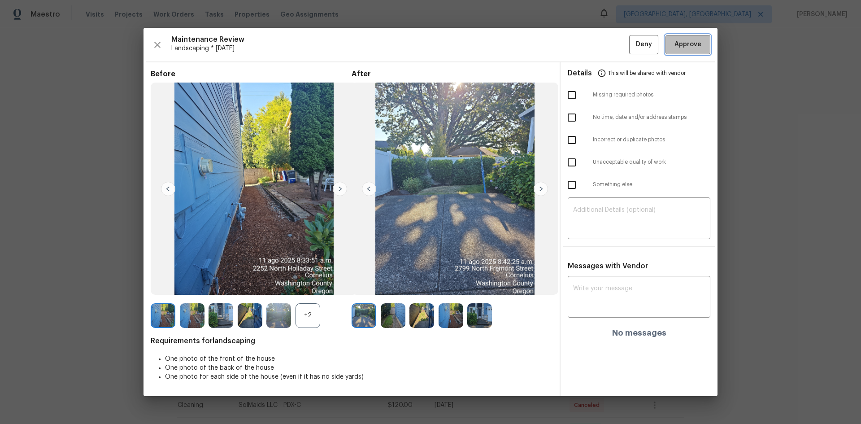
click at [612, 43] on span "Approve" at bounding box center [687, 44] width 27 height 11
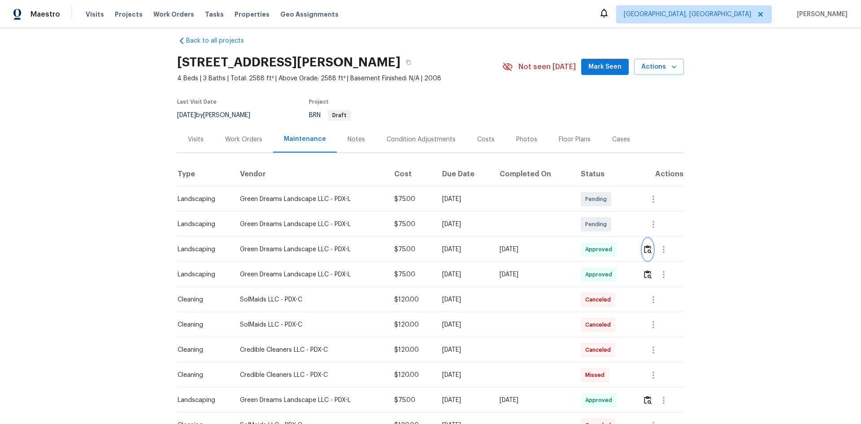
scroll to position [0, 0]
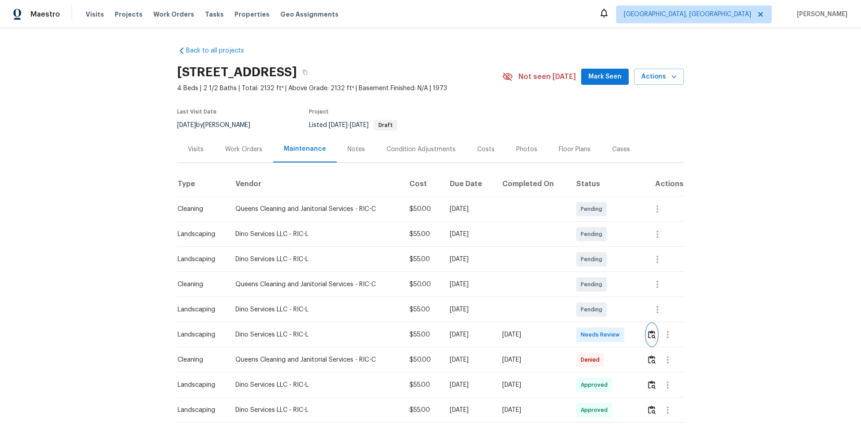
click at [612, 283] on img "button" at bounding box center [652, 334] width 8 height 9
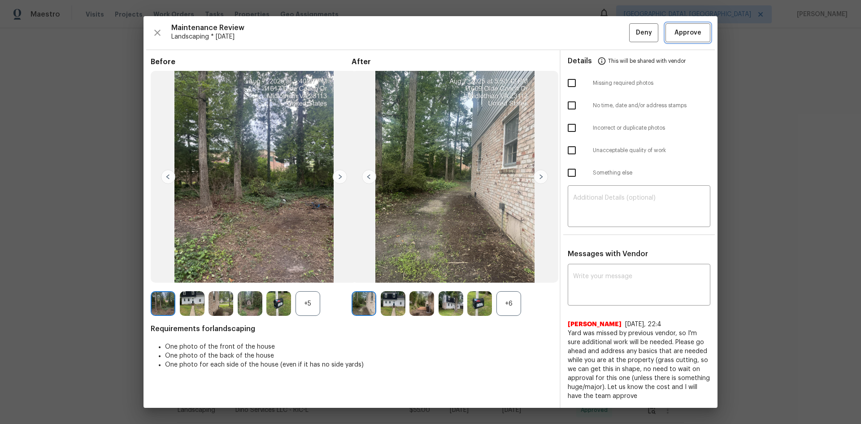
click at [612, 35] on span "Approve" at bounding box center [687, 32] width 27 height 11
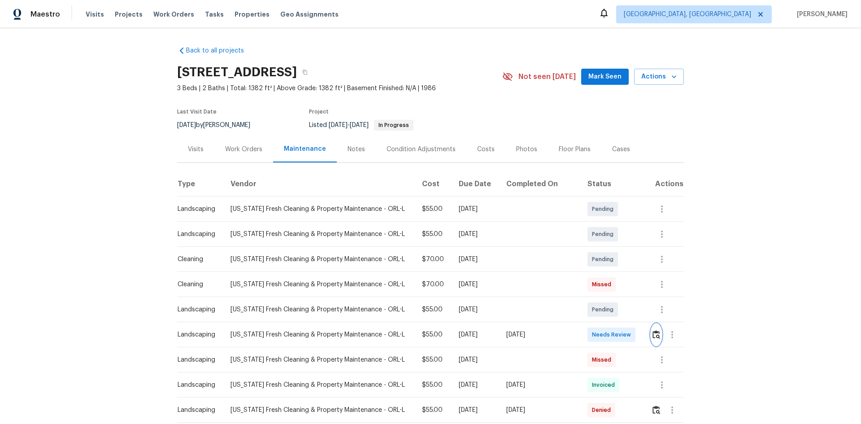
click at [652, 335] on img "button" at bounding box center [656, 334] width 8 height 9
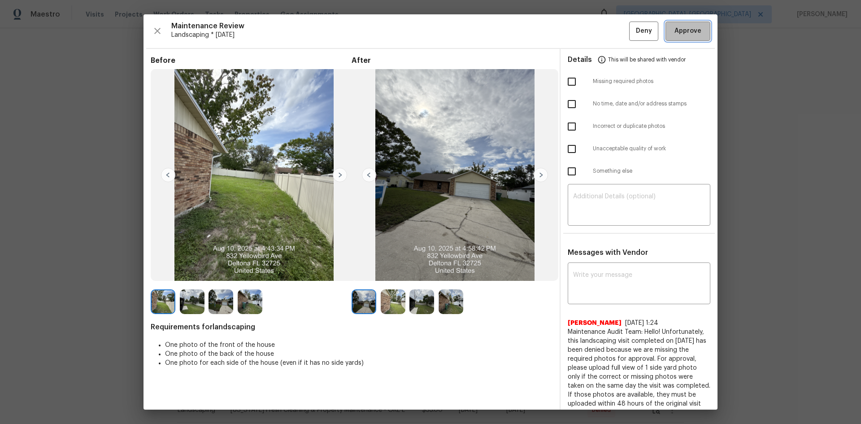
click at [678, 30] on span "Approve" at bounding box center [687, 31] width 27 height 11
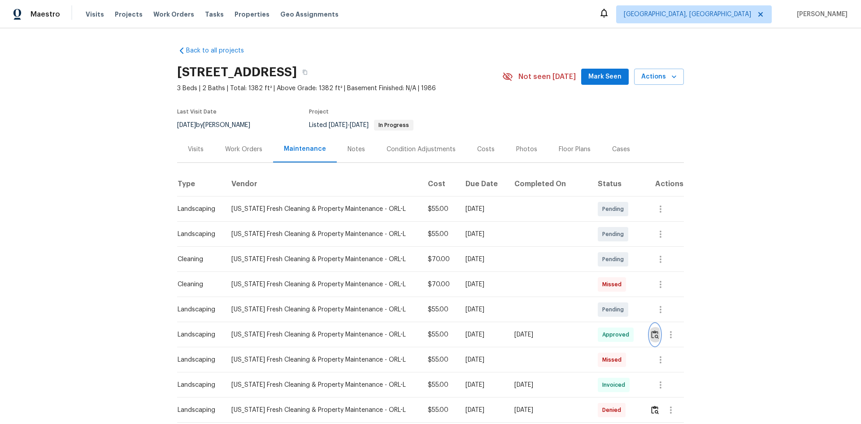
click at [651, 335] on img "button" at bounding box center [655, 334] width 8 height 9
click at [652, 340] on button "button" at bounding box center [655, 335] width 10 height 22
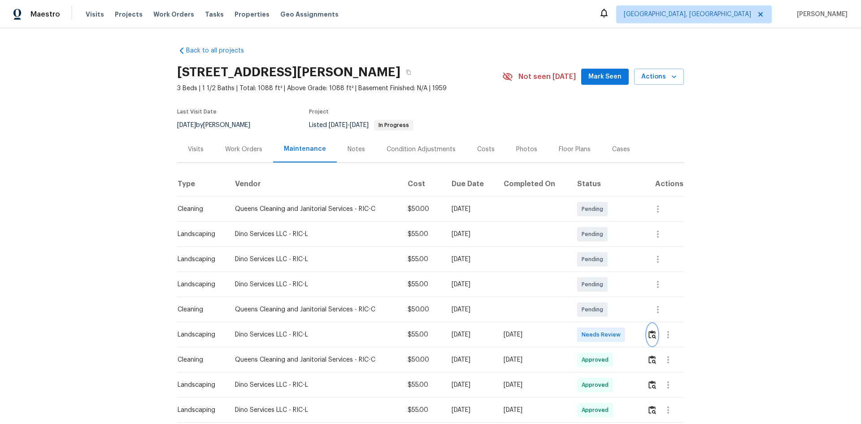
click at [648, 334] on img "button" at bounding box center [652, 334] width 8 height 9
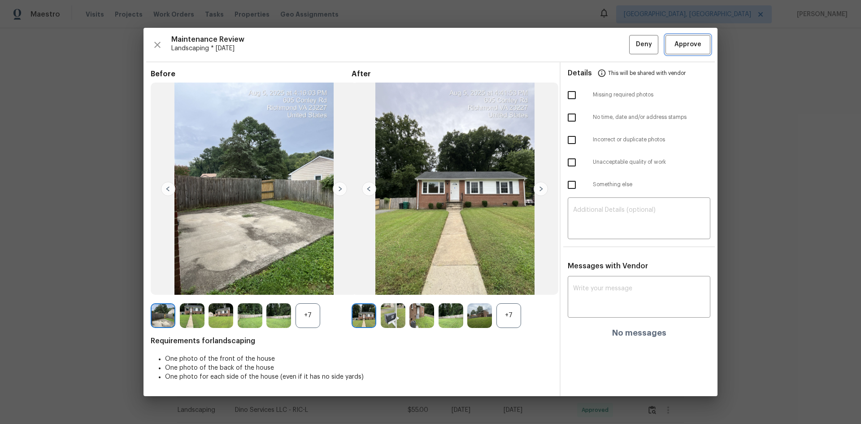
click at [695, 46] on span "Approve" at bounding box center [687, 44] width 27 height 11
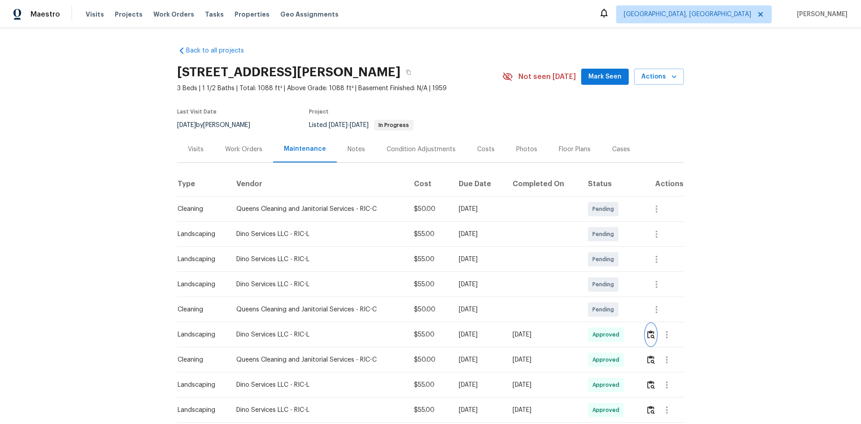
click at [653, 337] on img "button" at bounding box center [651, 334] width 8 height 9
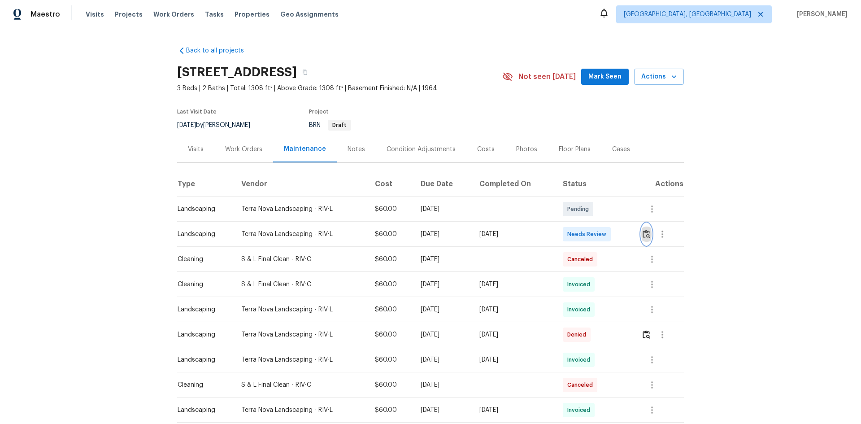
click at [648, 235] on img "button" at bounding box center [647, 234] width 8 height 9
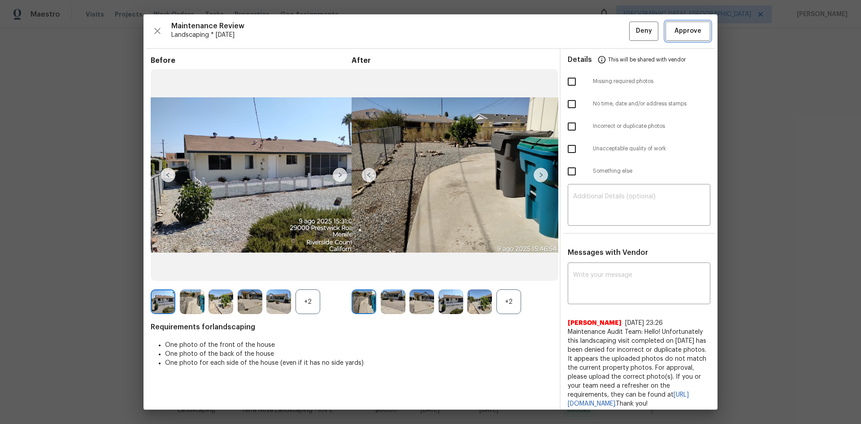
click at [688, 30] on span "Approve" at bounding box center [687, 31] width 27 height 11
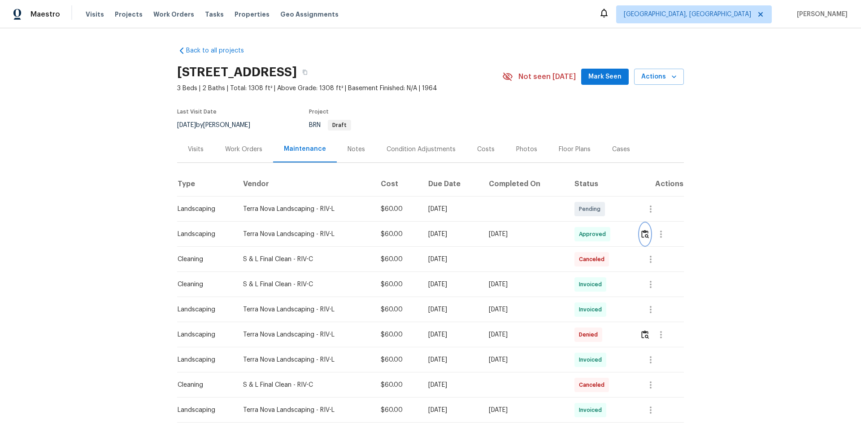
click at [646, 233] on img "button" at bounding box center [645, 234] width 8 height 9
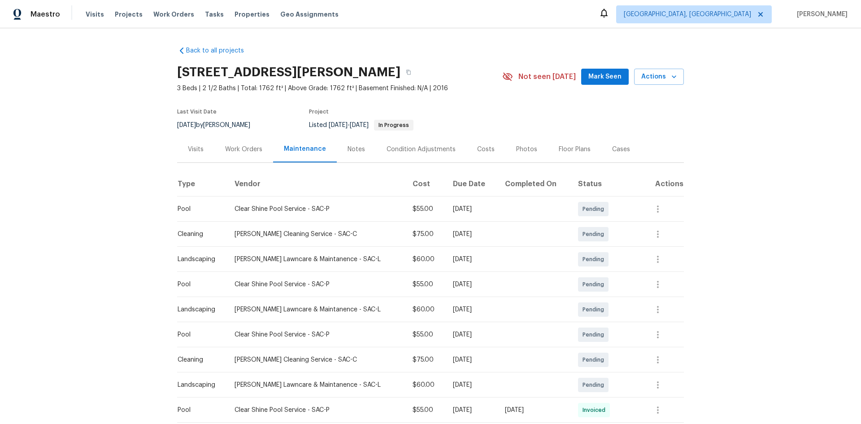
scroll to position [135, 0]
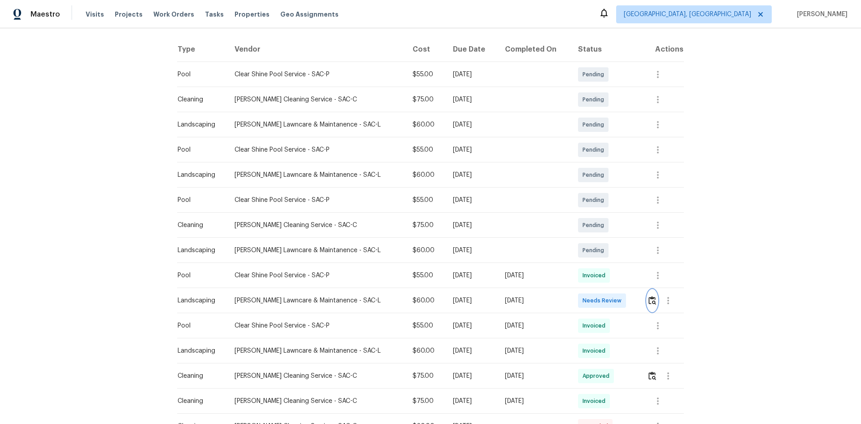
click at [651, 304] on img "button" at bounding box center [652, 300] width 8 height 9
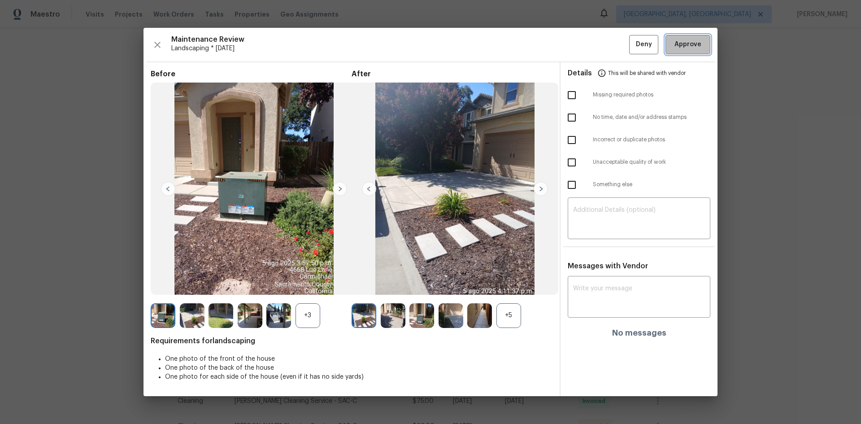
click at [684, 50] on button "Approve" at bounding box center [687, 44] width 45 height 19
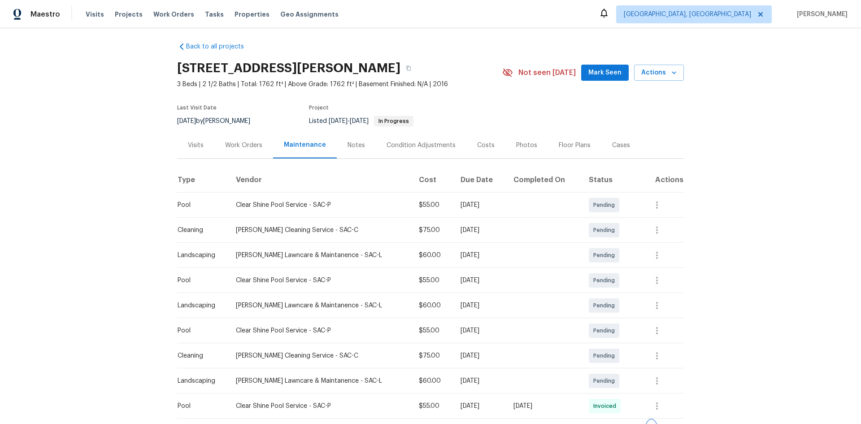
scroll to position [0, 0]
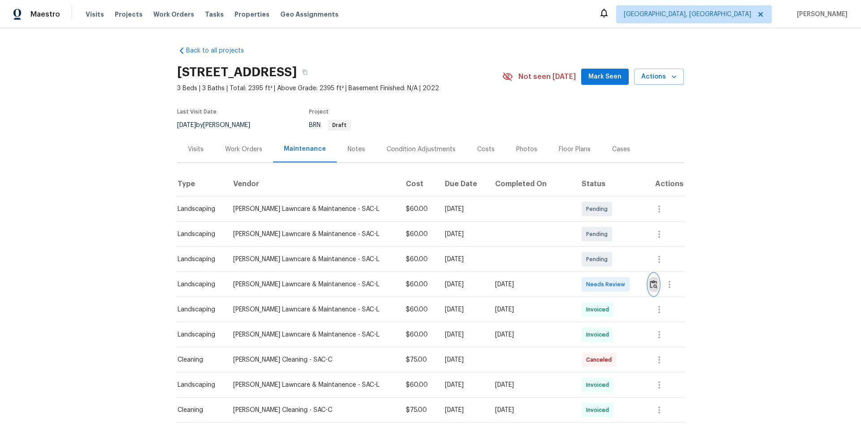
click at [648, 285] on button "button" at bounding box center [653, 285] width 10 height 22
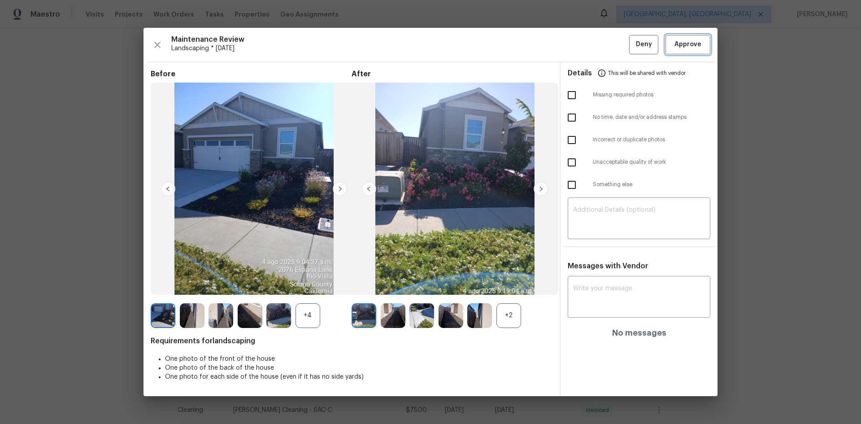
drag, startPoint x: 677, startPoint y: 42, endPoint x: 679, endPoint y: 50, distance: 8.4
click at [677, 43] on span "Approve" at bounding box center [687, 44] width 27 height 11
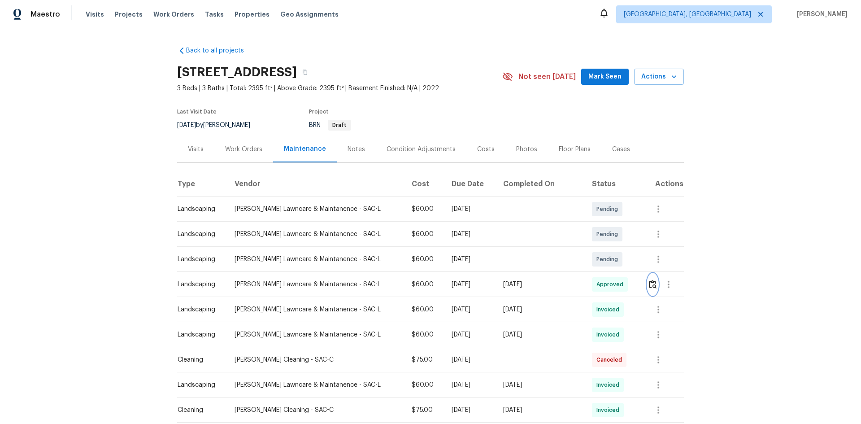
click at [649, 287] on img "button" at bounding box center [653, 284] width 8 height 9
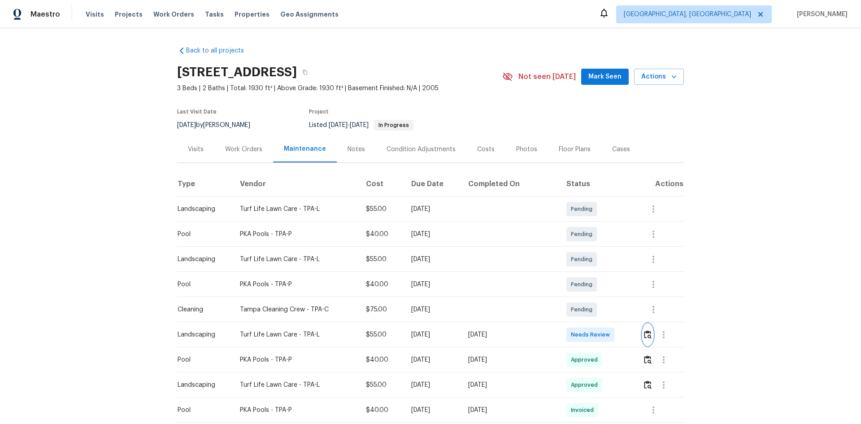
click at [646, 341] on button "button" at bounding box center [648, 335] width 10 height 22
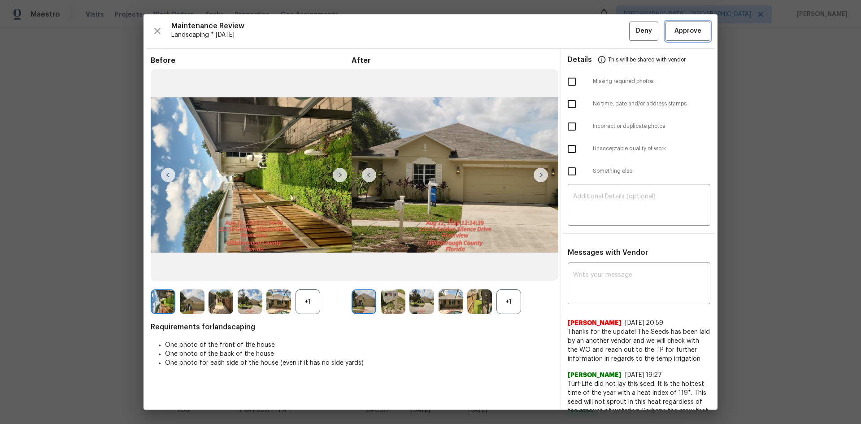
click at [690, 30] on span "Approve" at bounding box center [687, 31] width 27 height 11
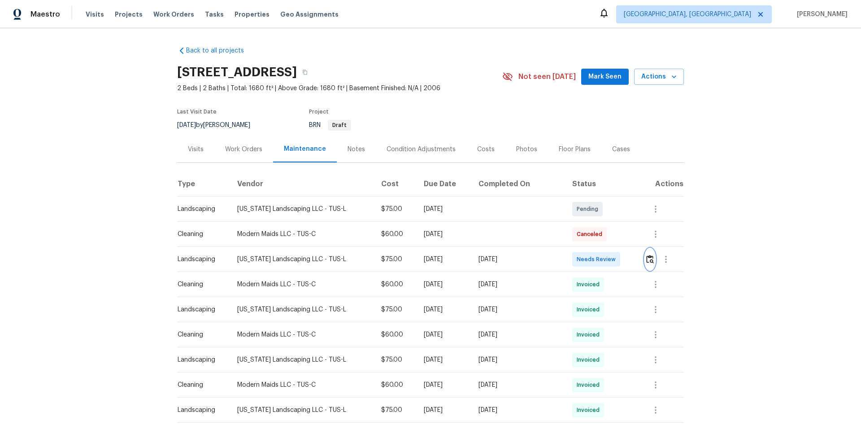
click at [612, 259] on img "button" at bounding box center [650, 259] width 8 height 9
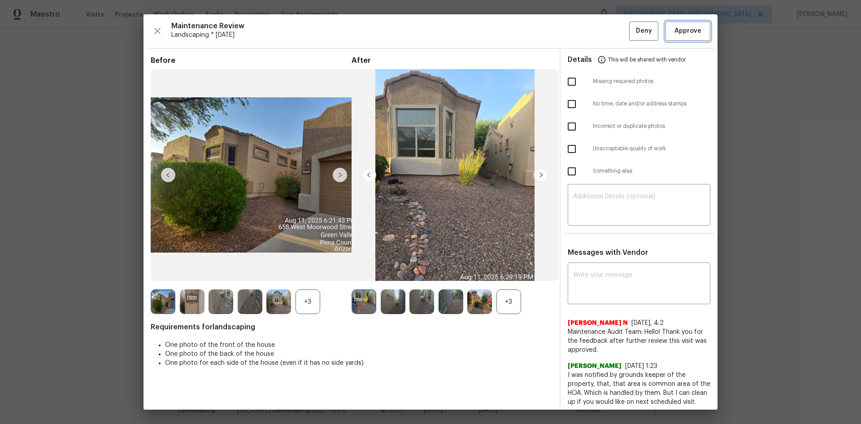
click at [612, 30] on span "Approve" at bounding box center [687, 31] width 27 height 11
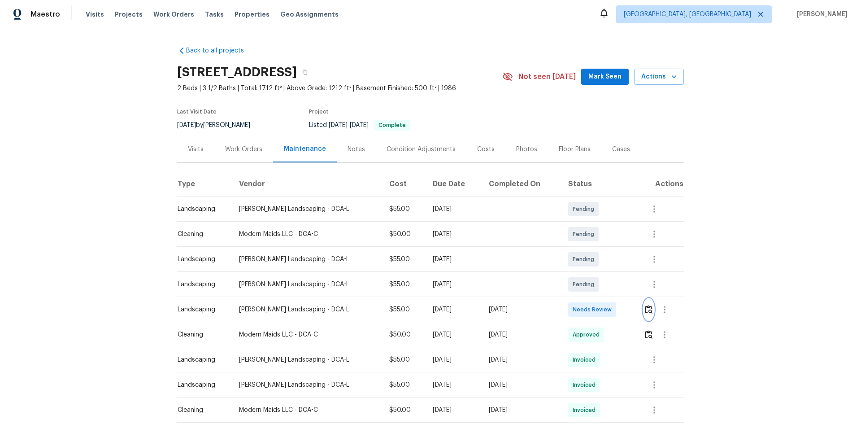
click at [612, 283] on button "button" at bounding box center [648, 310] width 10 height 22
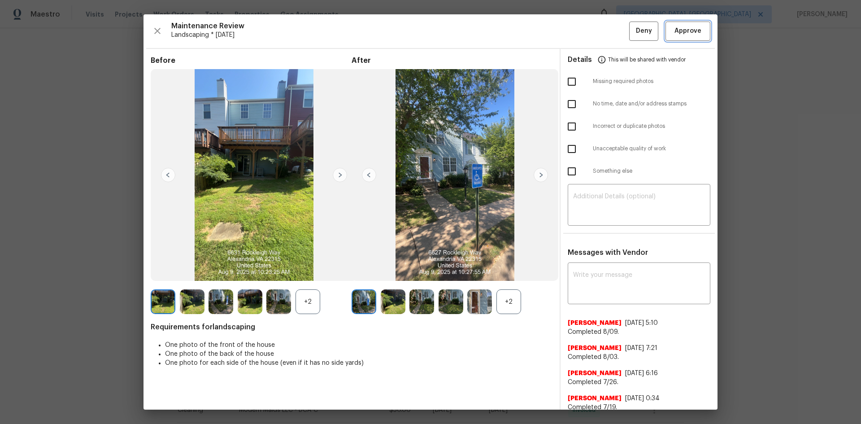
click at [612, 29] on span "Approve" at bounding box center [687, 31] width 27 height 11
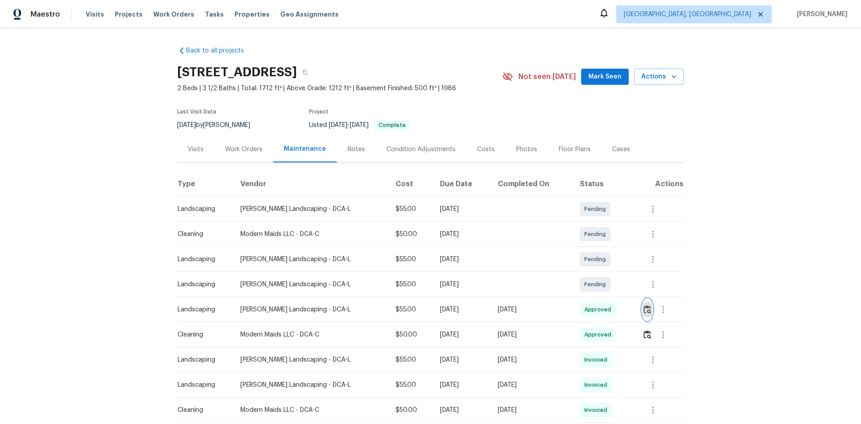
click at [612, 283] on img "button" at bounding box center [647, 309] width 8 height 9
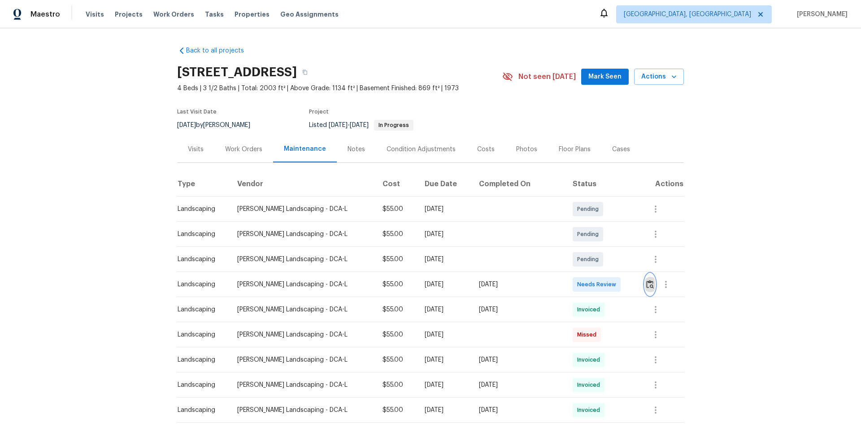
click at [646, 282] on img "button" at bounding box center [650, 284] width 8 height 9
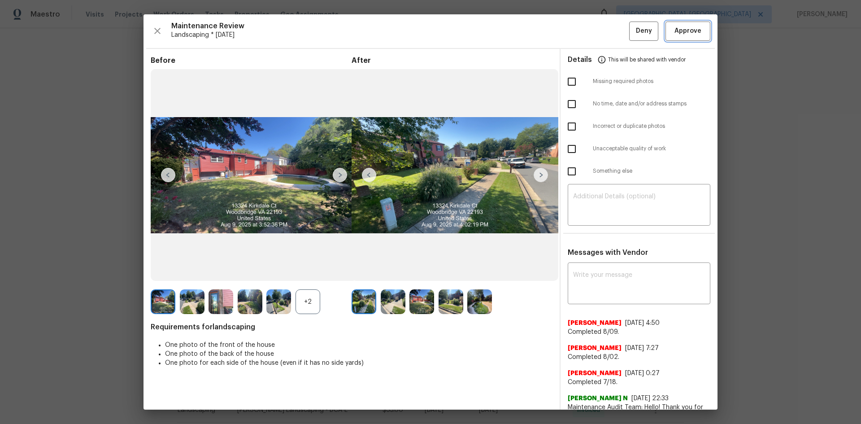
click at [676, 34] on span "Approve" at bounding box center [687, 31] width 27 height 11
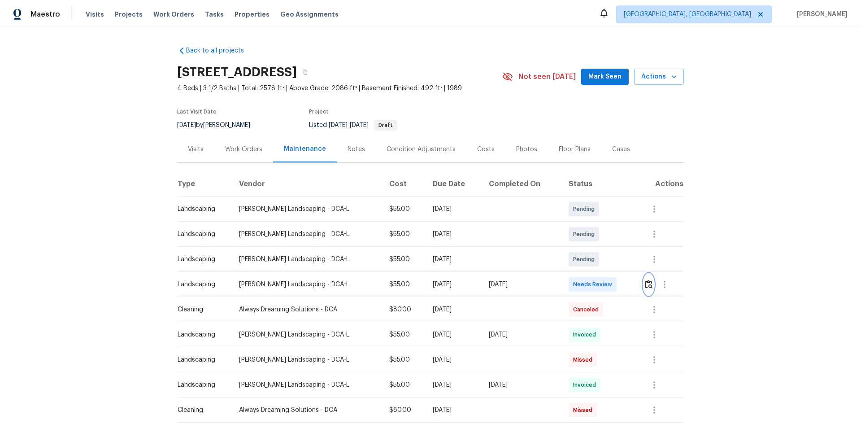
click at [648, 278] on button "button" at bounding box center [648, 285] width 10 height 22
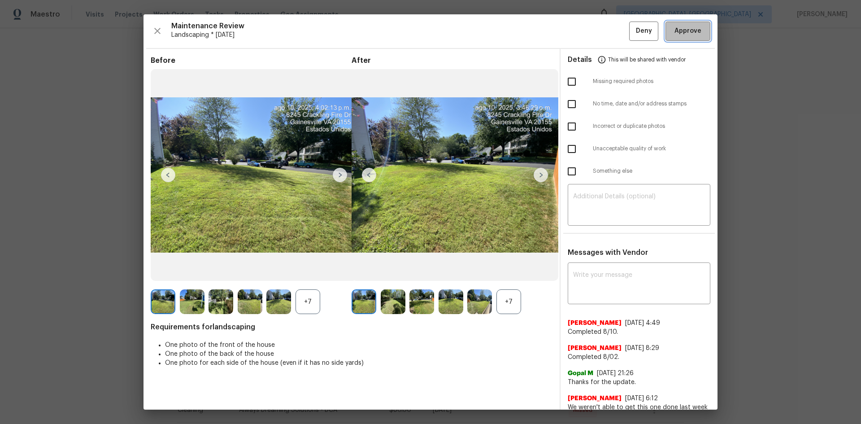
click at [674, 36] on span "Approve" at bounding box center [687, 31] width 27 height 11
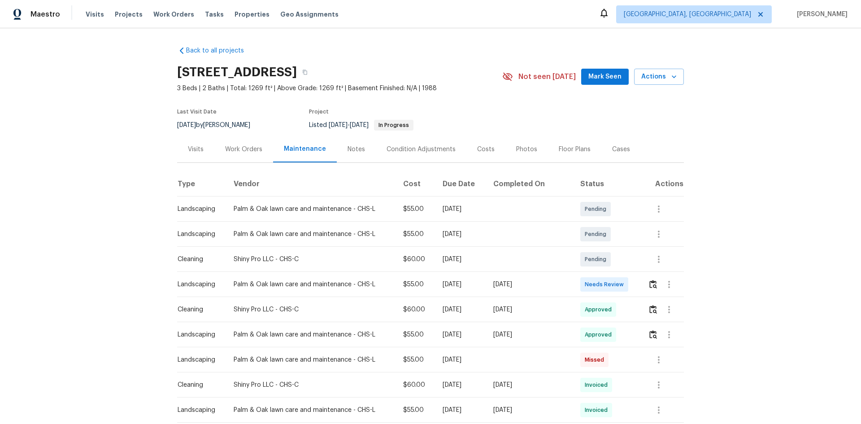
click at [648, 285] on div at bounding box center [665, 285] width 35 height 22
click at [649, 287] on img "button" at bounding box center [653, 284] width 8 height 9
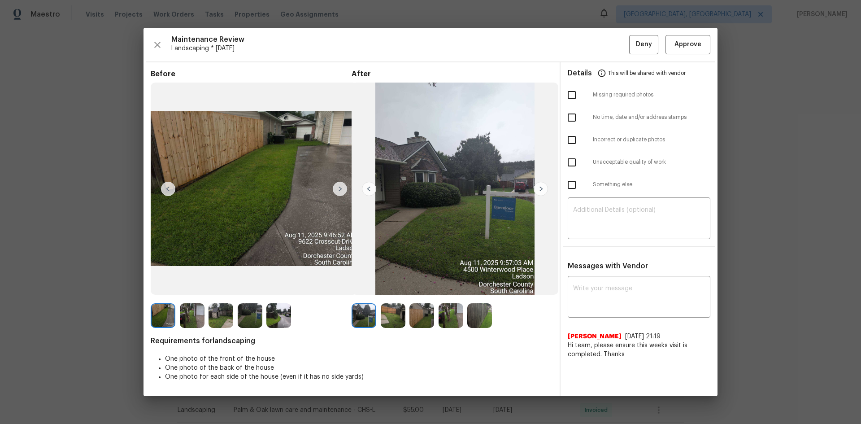
click at [478, 317] on img at bounding box center [479, 315] width 25 height 25
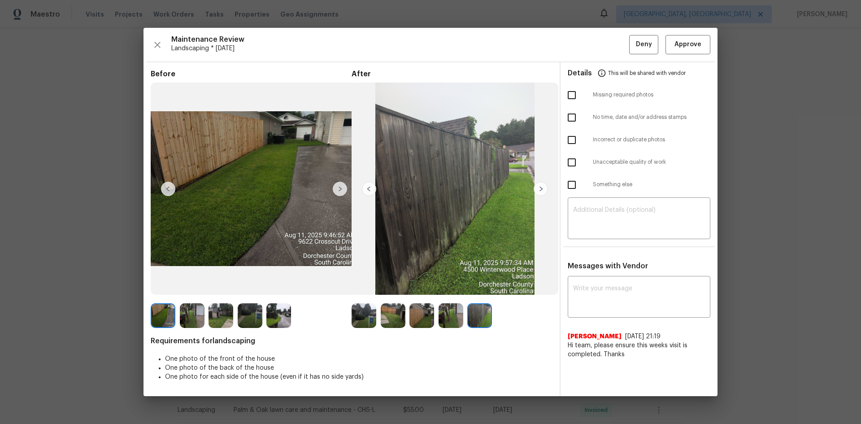
click at [446, 315] on img at bounding box center [451, 315] width 25 height 25
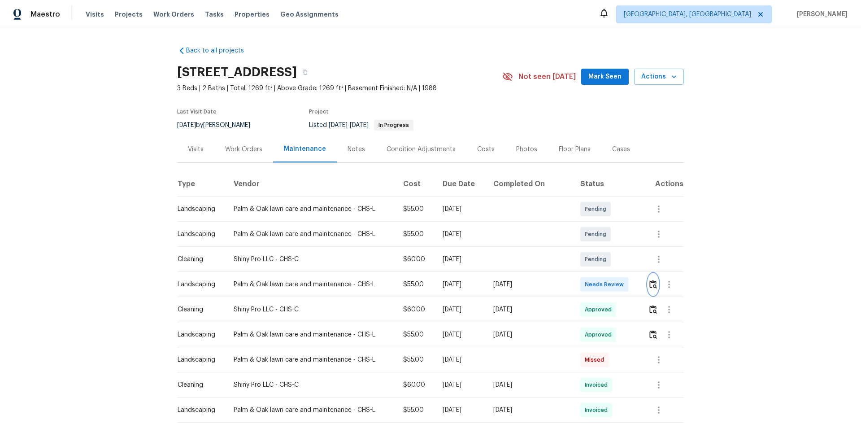
click at [649, 282] on img "button" at bounding box center [653, 284] width 8 height 9
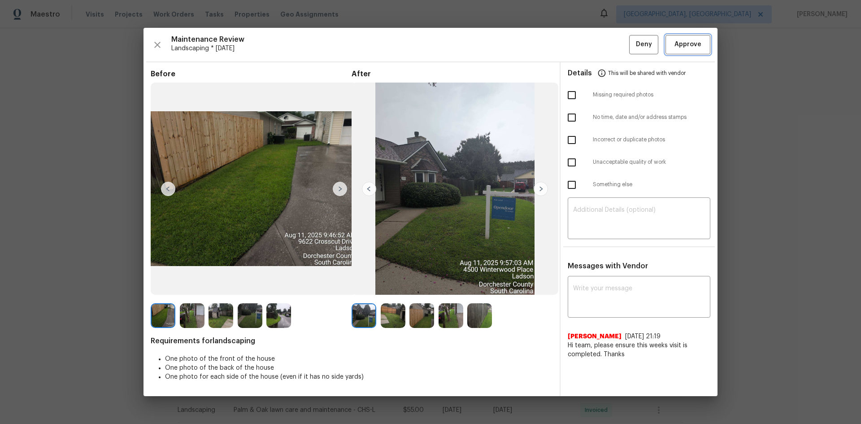
click at [687, 39] on span "Approve" at bounding box center [687, 44] width 27 height 11
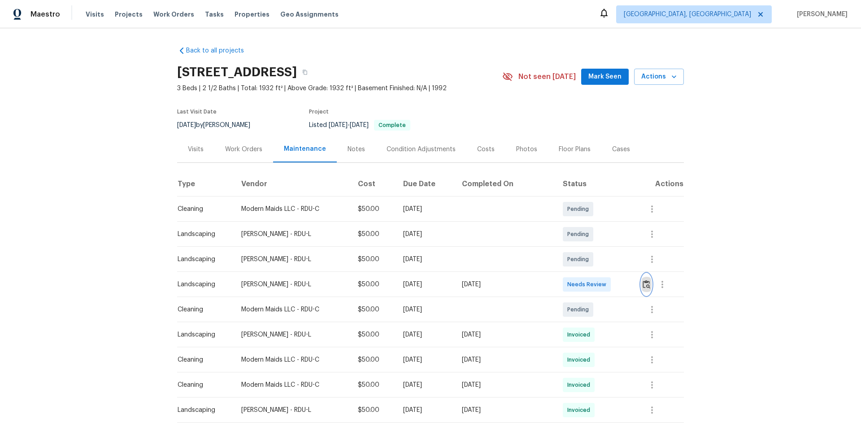
click at [643, 284] on img "button" at bounding box center [647, 284] width 8 height 9
click at [643, 286] on img "button" at bounding box center [647, 284] width 8 height 9
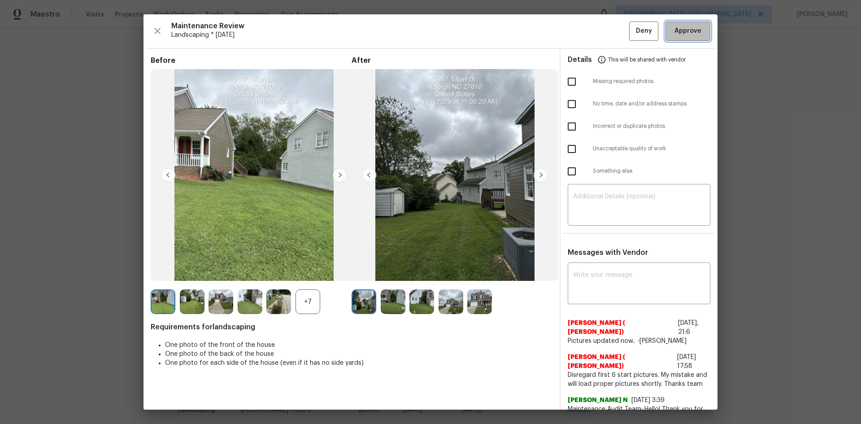
click at [674, 29] on span "Approve" at bounding box center [687, 31] width 27 height 11
